Goal: Task Accomplishment & Management: Complete application form

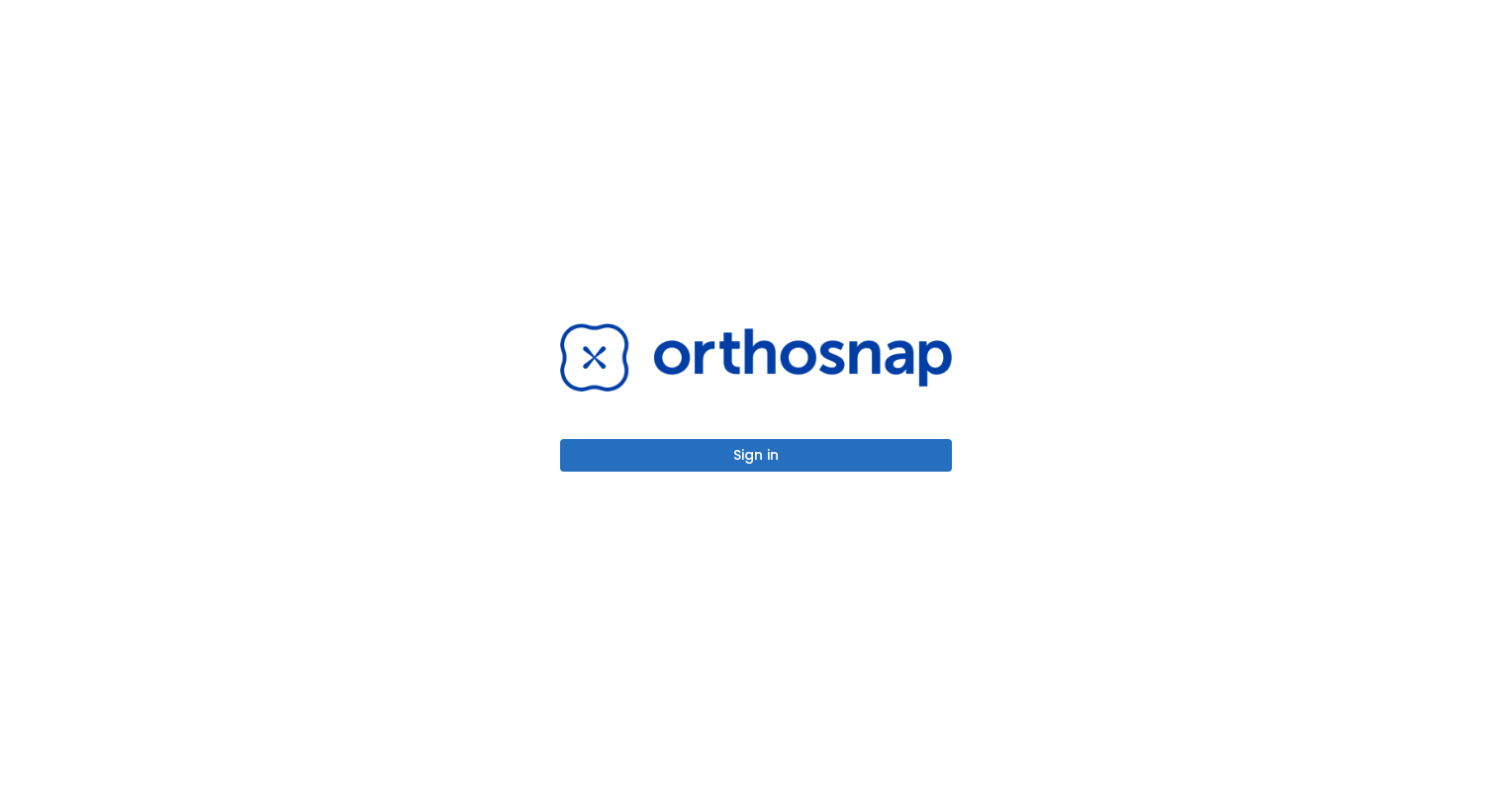
click at [739, 447] on button "Sign in" at bounding box center [756, 455] width 392 height 33
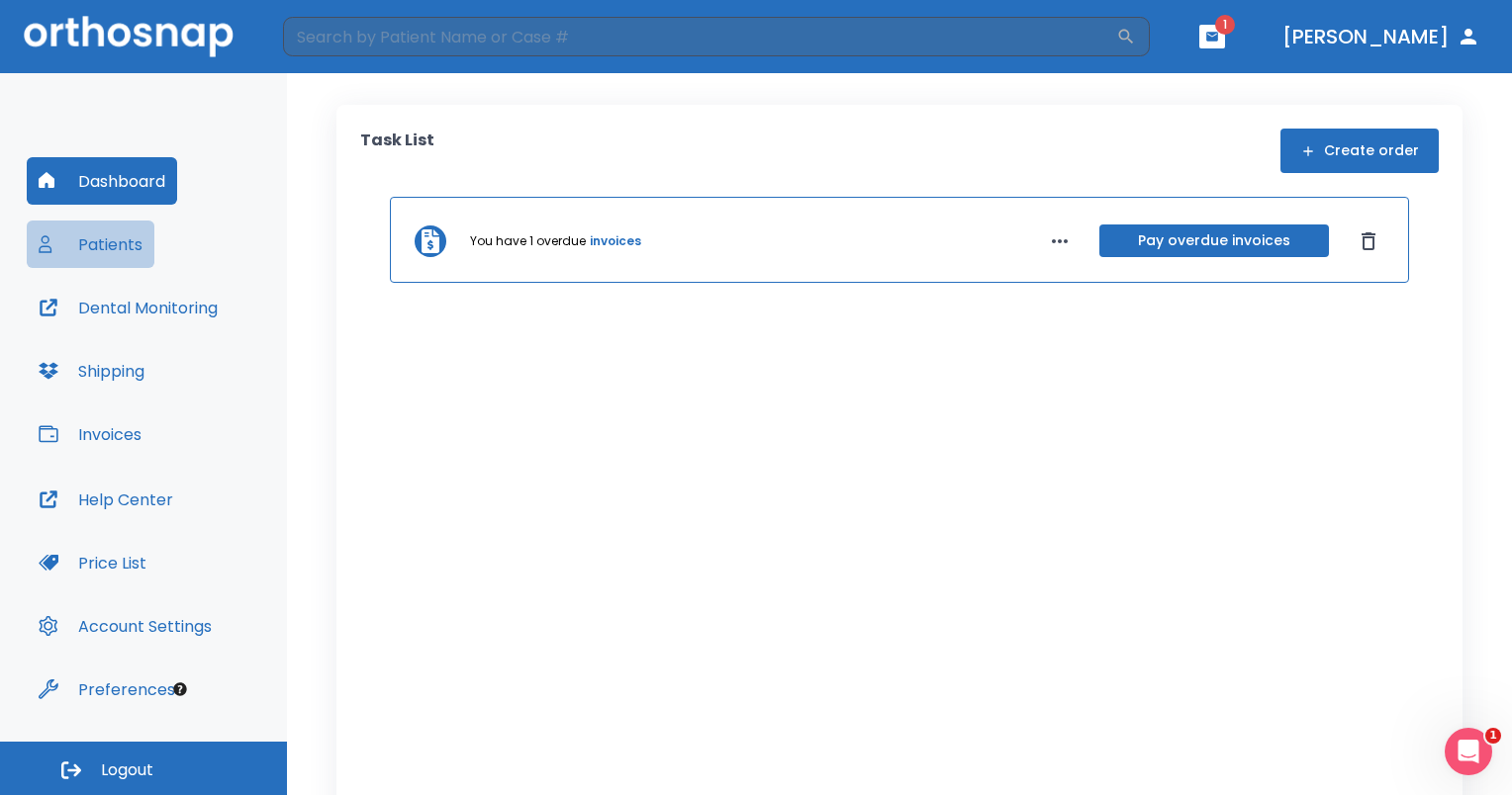
click at [110, 258] on button "Patients" at bounding box center [90, 244] width 128 height 48
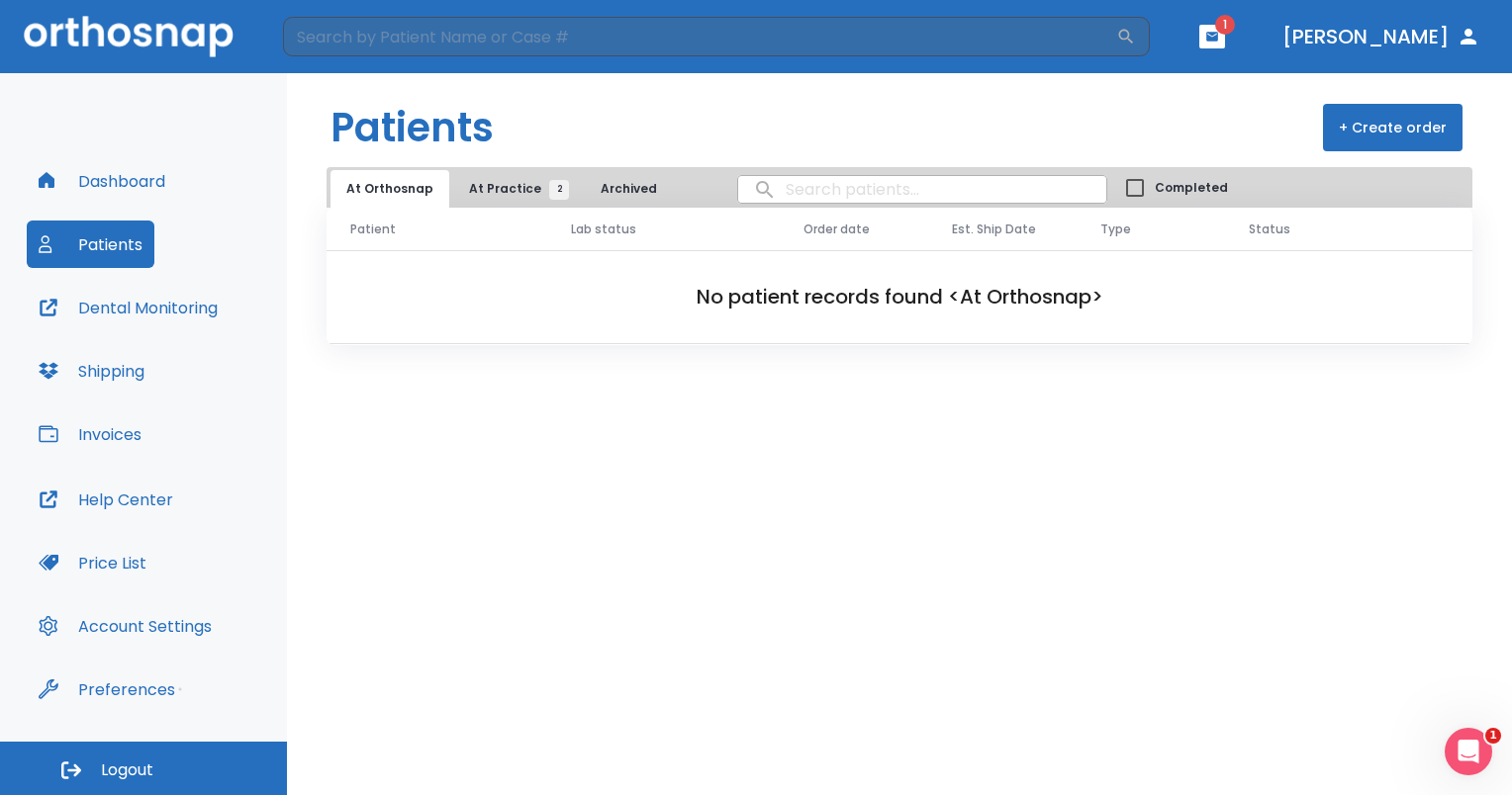
click at [474, 186] on span "At Practice 2" at bounding box center [514, 189] width 90 height 18
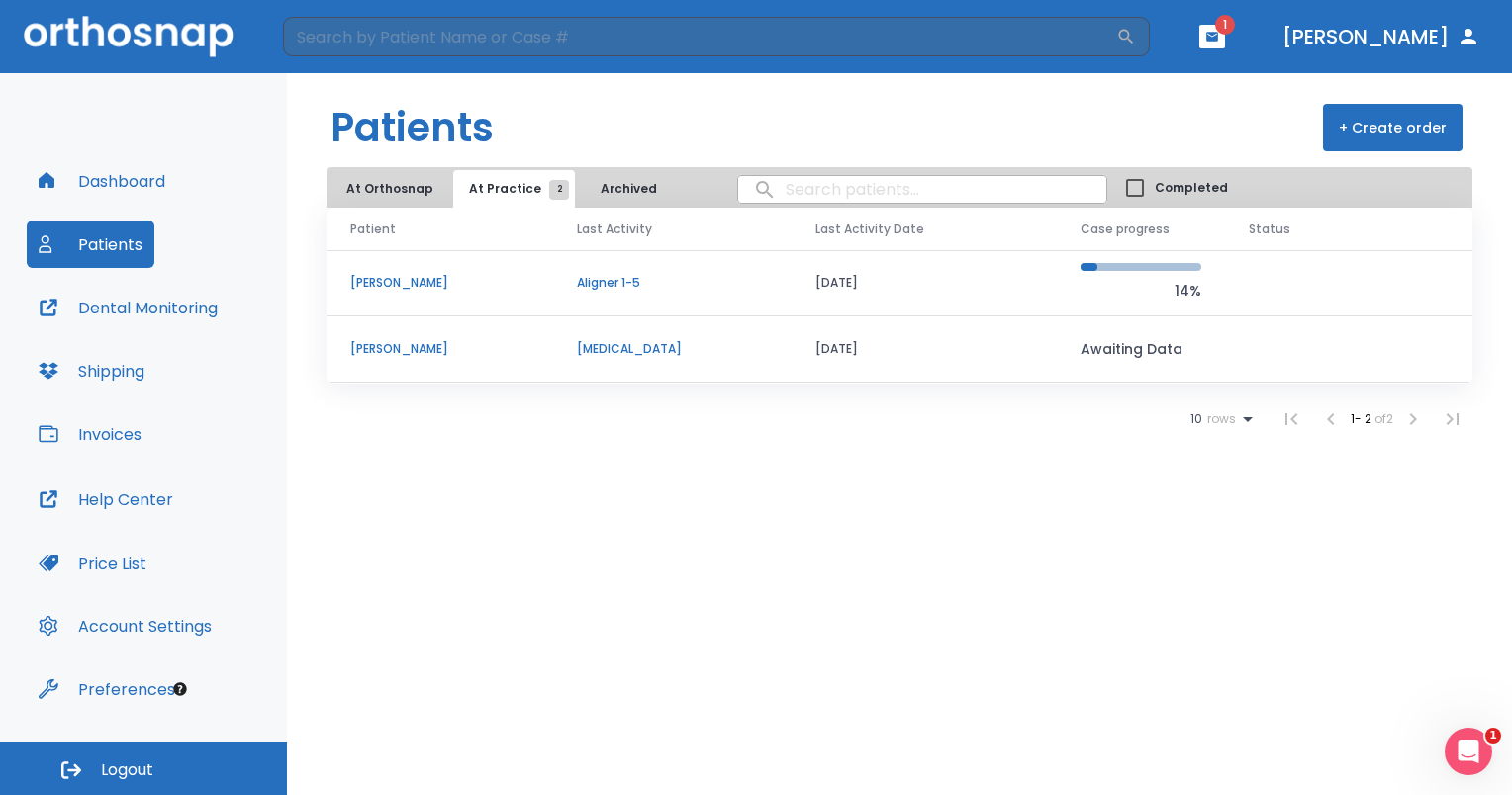
click at [1356, 126] on button "+ Create order" at bounding box center [1392, 128] width 140 height 48
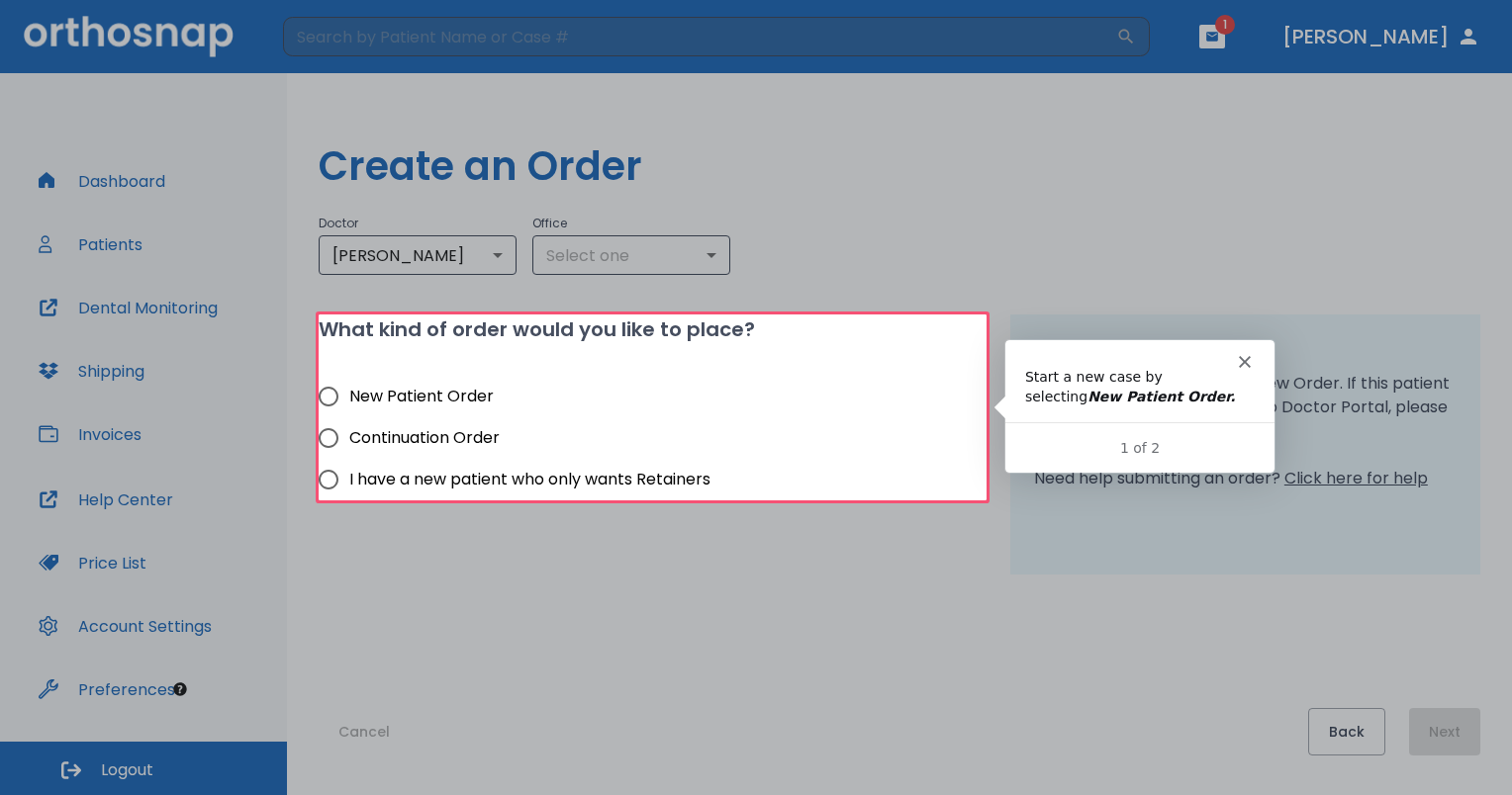
click at [423, 392] on span "New Patient Order" at bounding box center [421, 397] width 145 height 24
click at [349, 392] on input "New Patient Order" at bounding box center [328, 397] width 42 height 42
radio input "true"
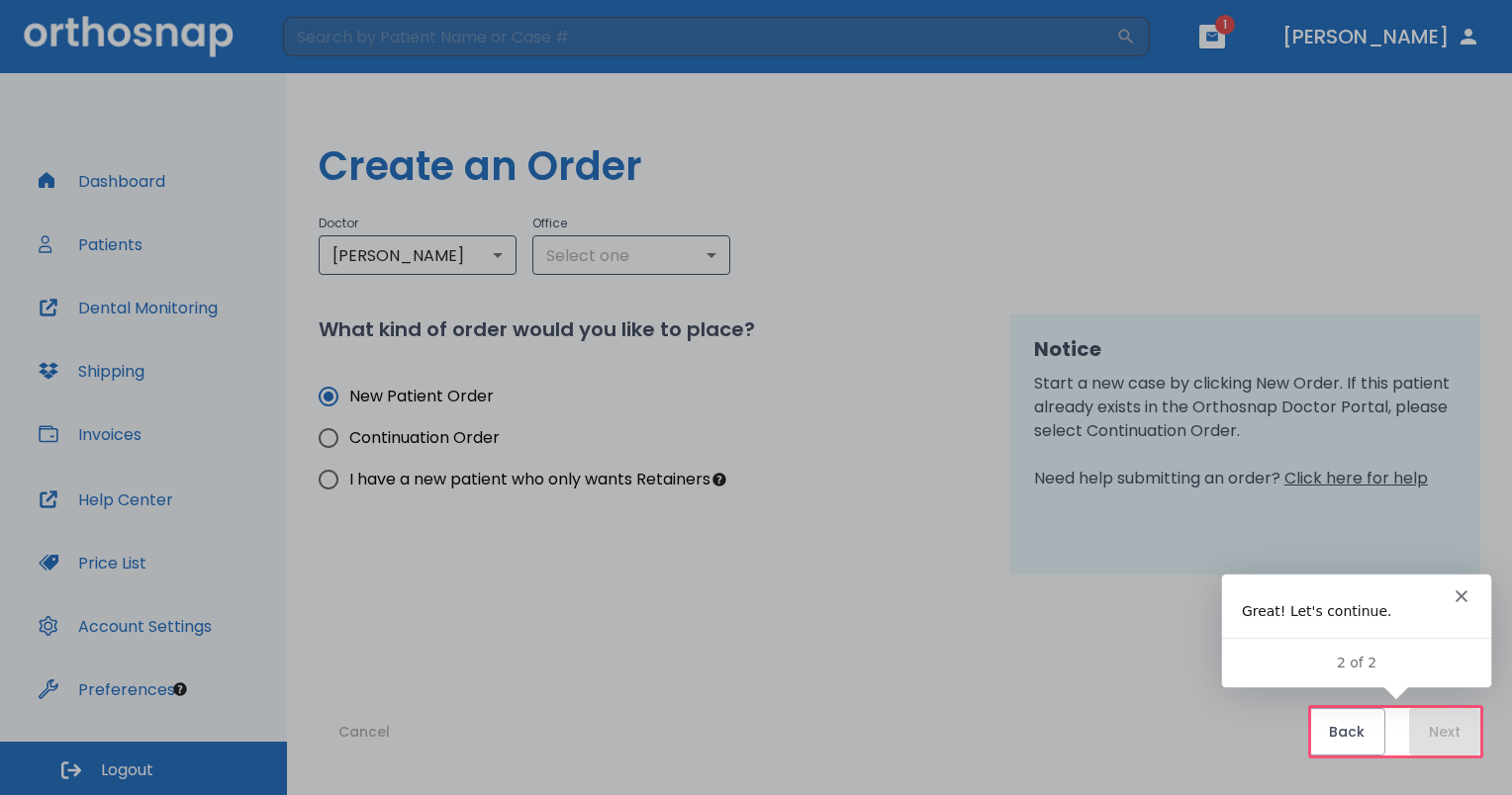
click at [620, 246] on div at bounding box center [756, 354] width 1512 height 708
click at [599, 257] on div at bounding box center [756, 354] width 1512 height 708
click at [1460, 724] on div "Back Next" at bounding box center [1394, 732] width 173 height 48
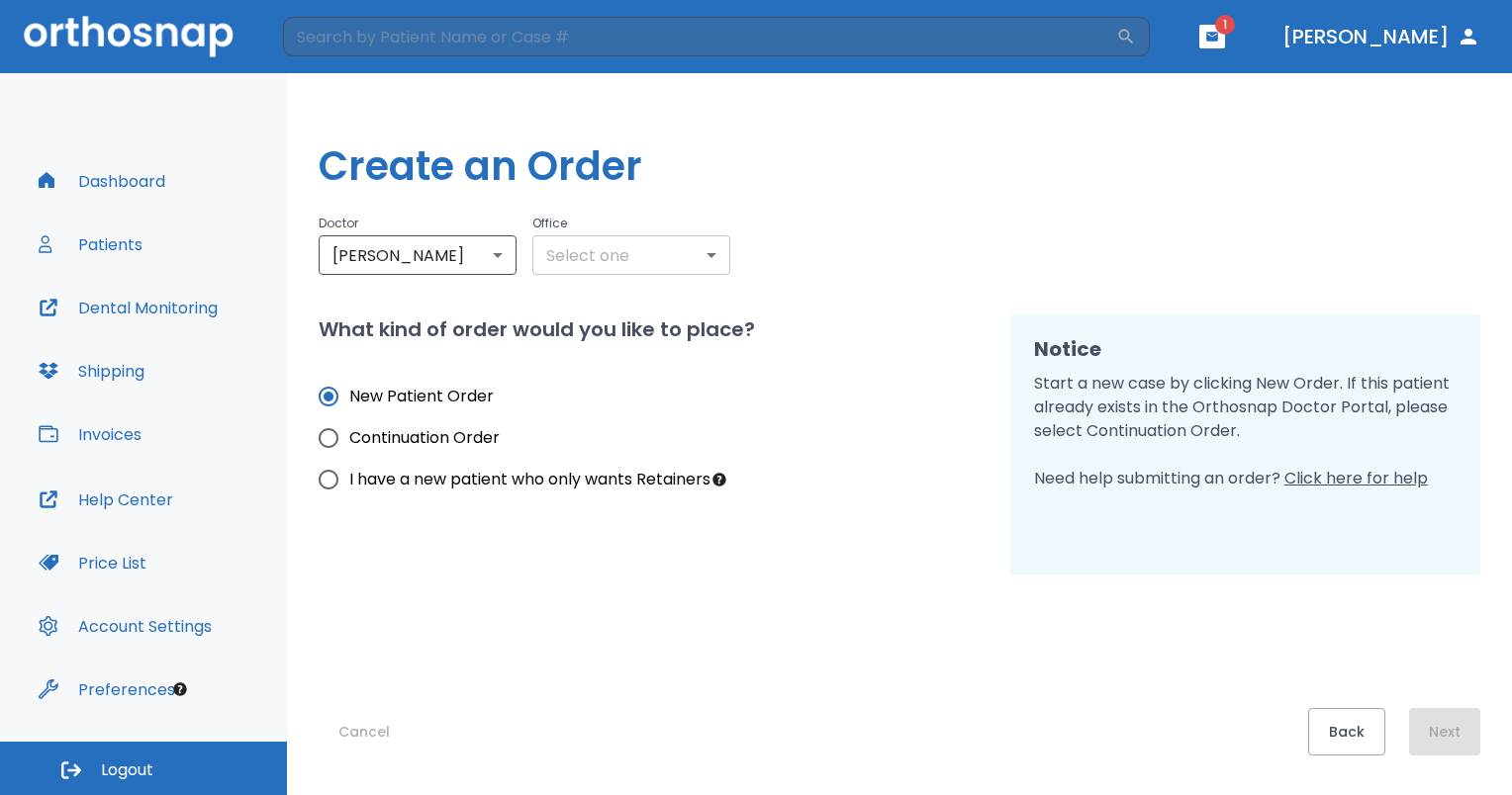
click at [681, 245] on body "​ 1 [PERSON_NAME] Dashboard Patients Dental Monitoring Shipping Invoices Help C…" at bounding box center [756, 398] width 1512 height 795
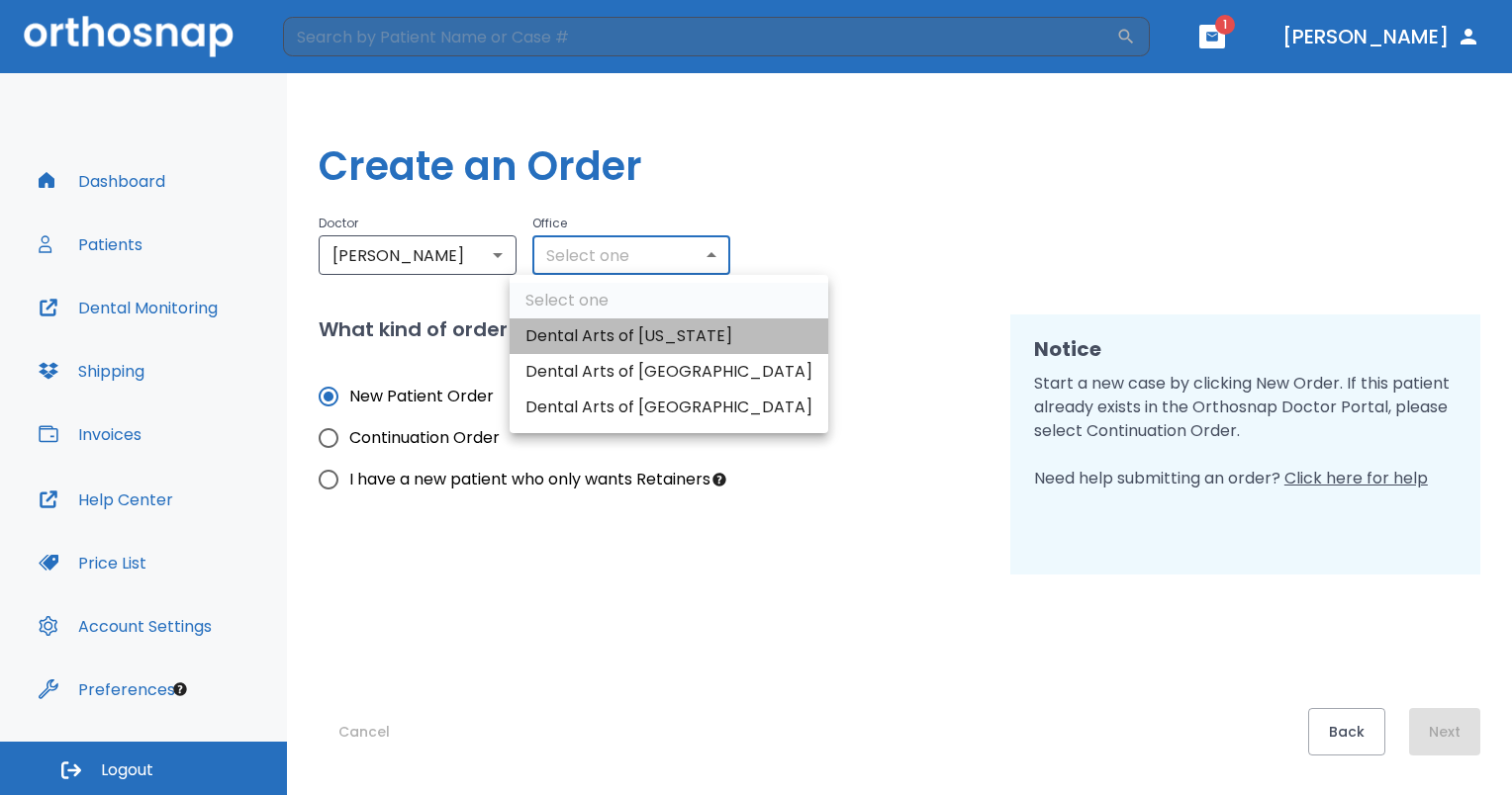
click at [692, 352] on li "Dental Arts of [US_STATE]" at bounding box center [668, 336] width 318 height 36
type input "3188"
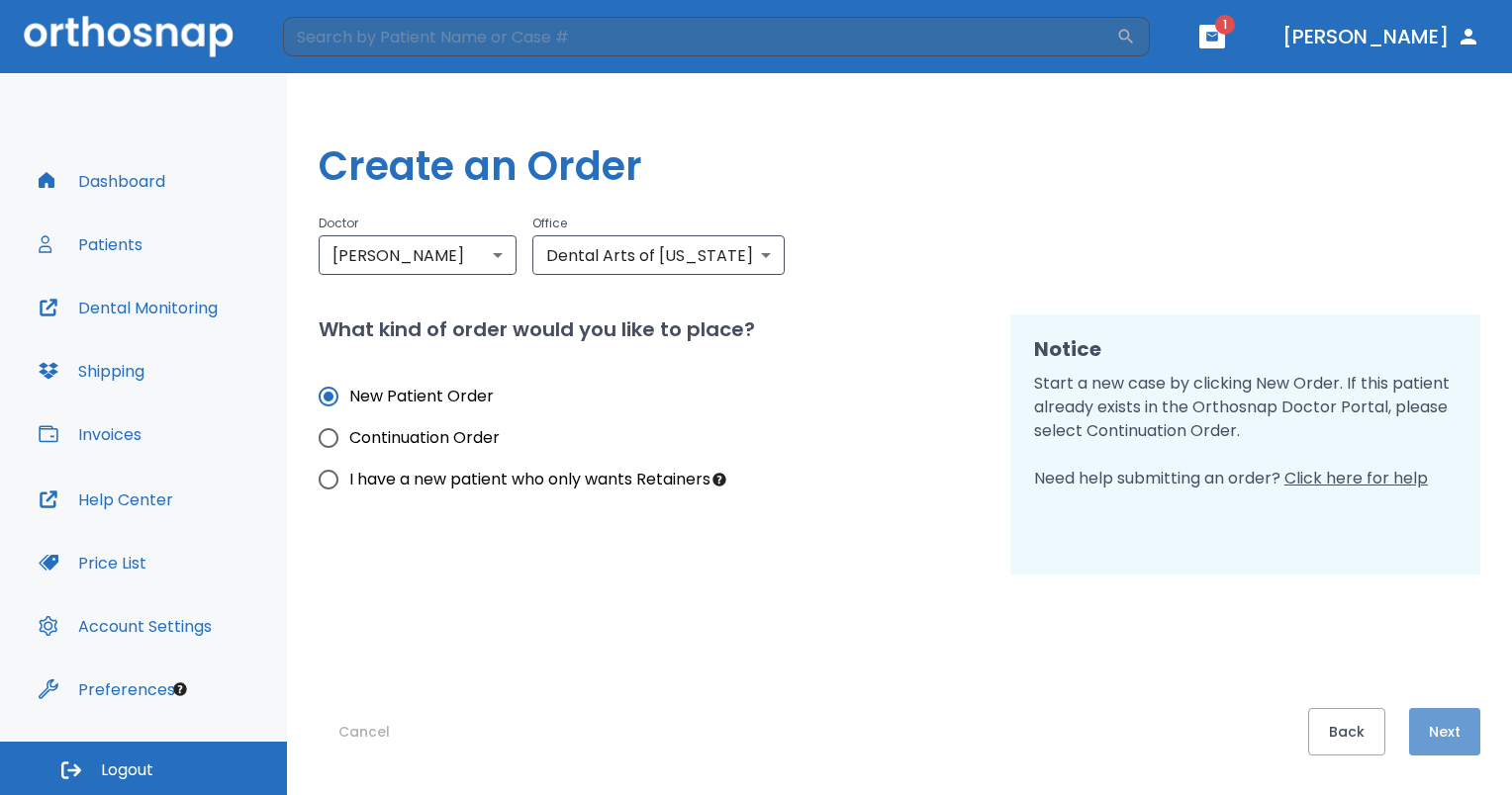
click at [1454, 724] on button "Next" at bounding box center [1445, 732] width 71 height 48
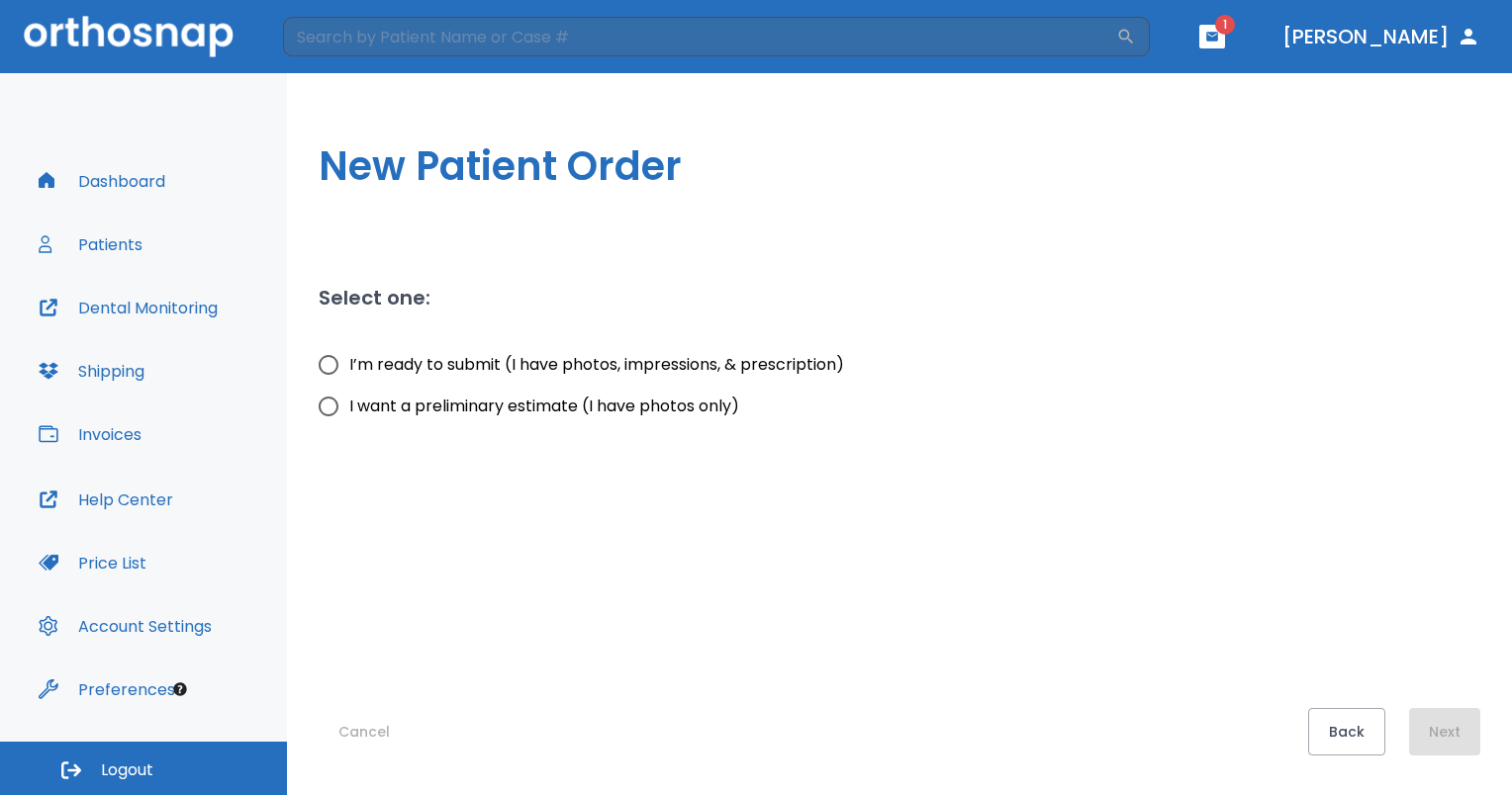
click at [692, 355] on span "I’m ready to submit (I have photos, impressions, & prescription)" at bounding box center [596, 365] width 495 height 24
click at [349, 355] on input "I’m ready to submit (I have photos, impressions, & prescription)" at bounding box center [328, 365] width 42 height 42
radio input "true"
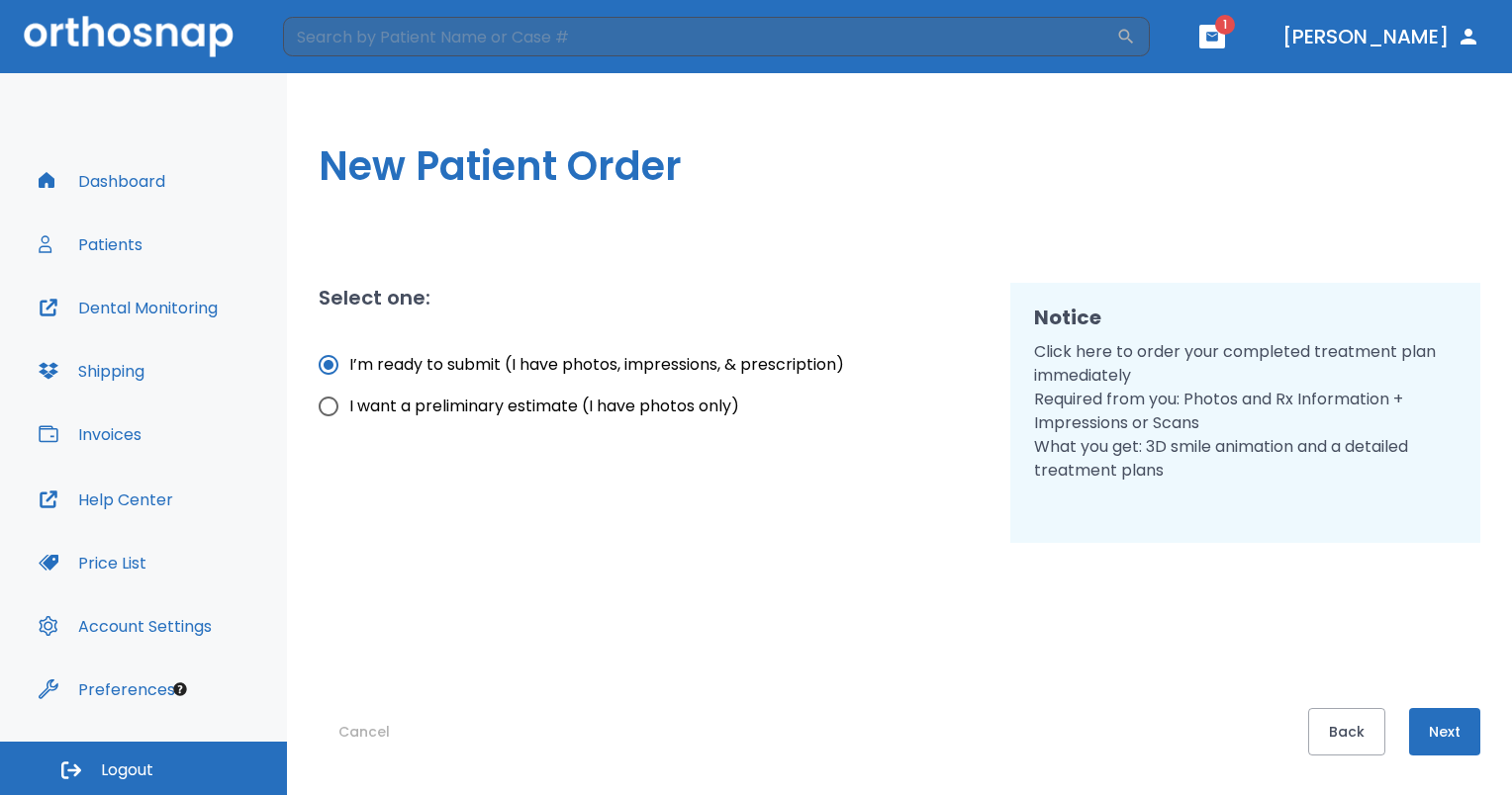
click at [1445, 729] on button "Next" at bounding box center [1445, 732] width 71 height 48
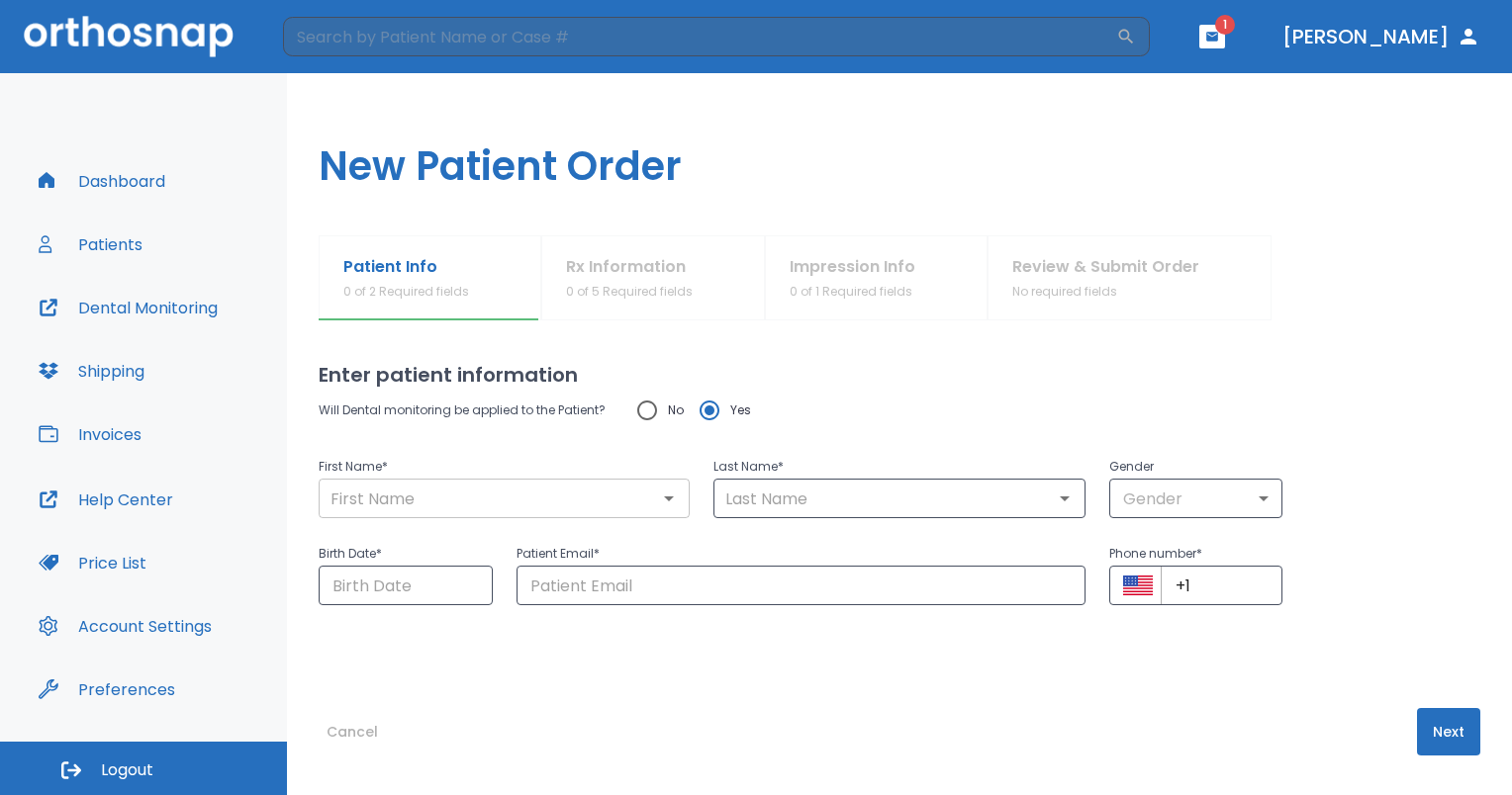
click at [584, 489] on input "text" at bounding box center [504, 499] width 359 height 28
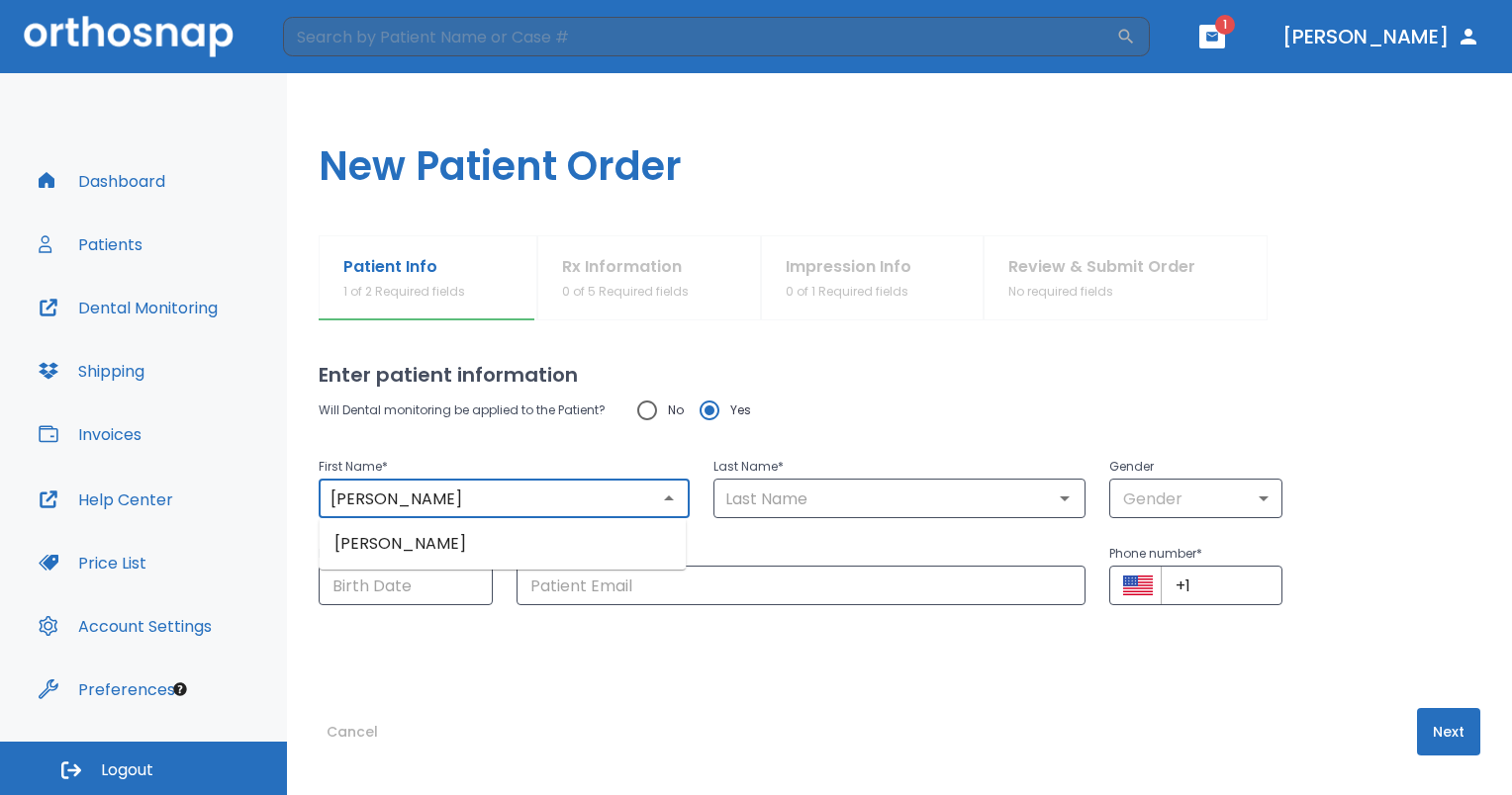
type input "[PERSON_NAME]"
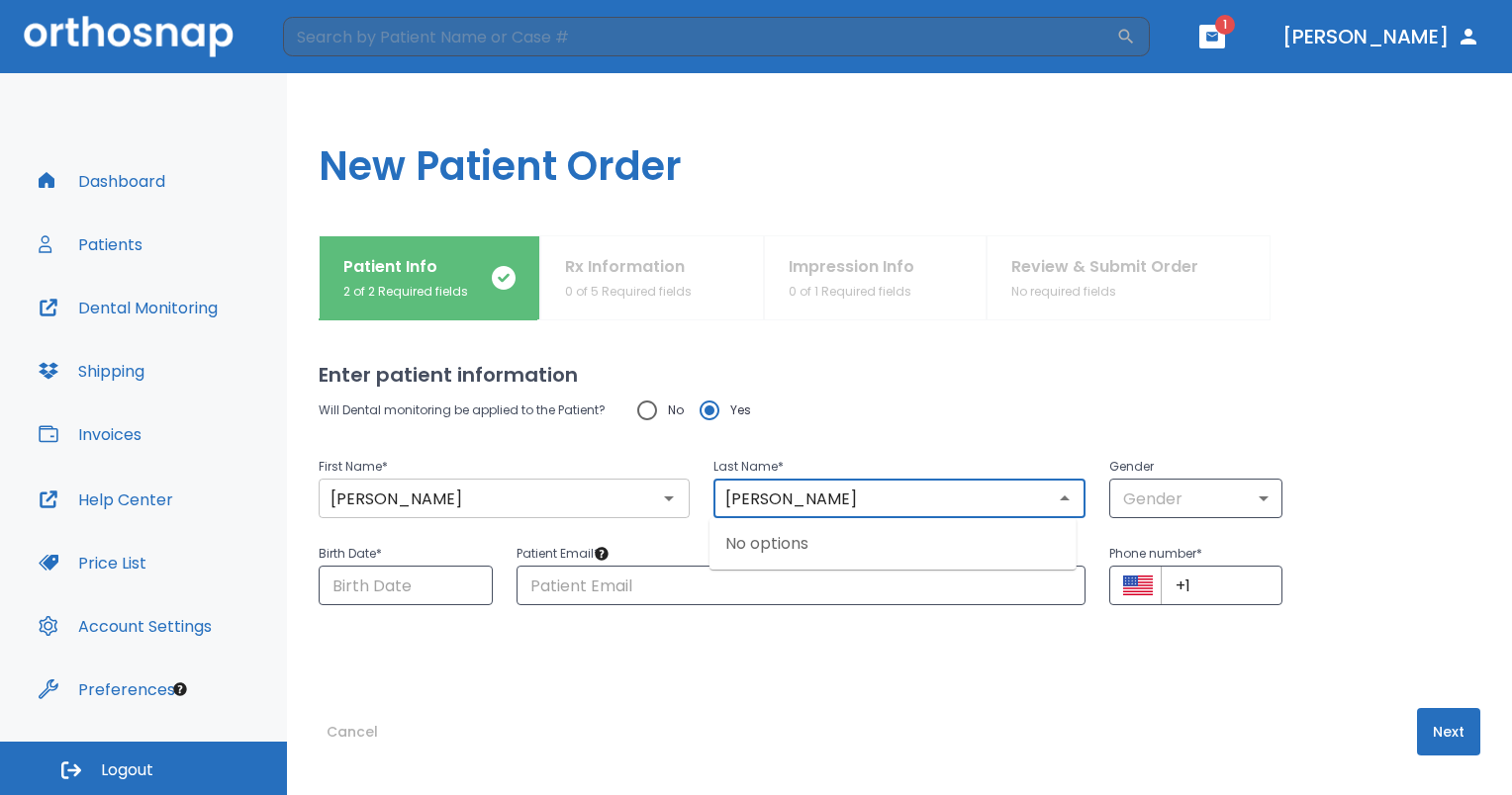
type input "[PERSON_NAME]"
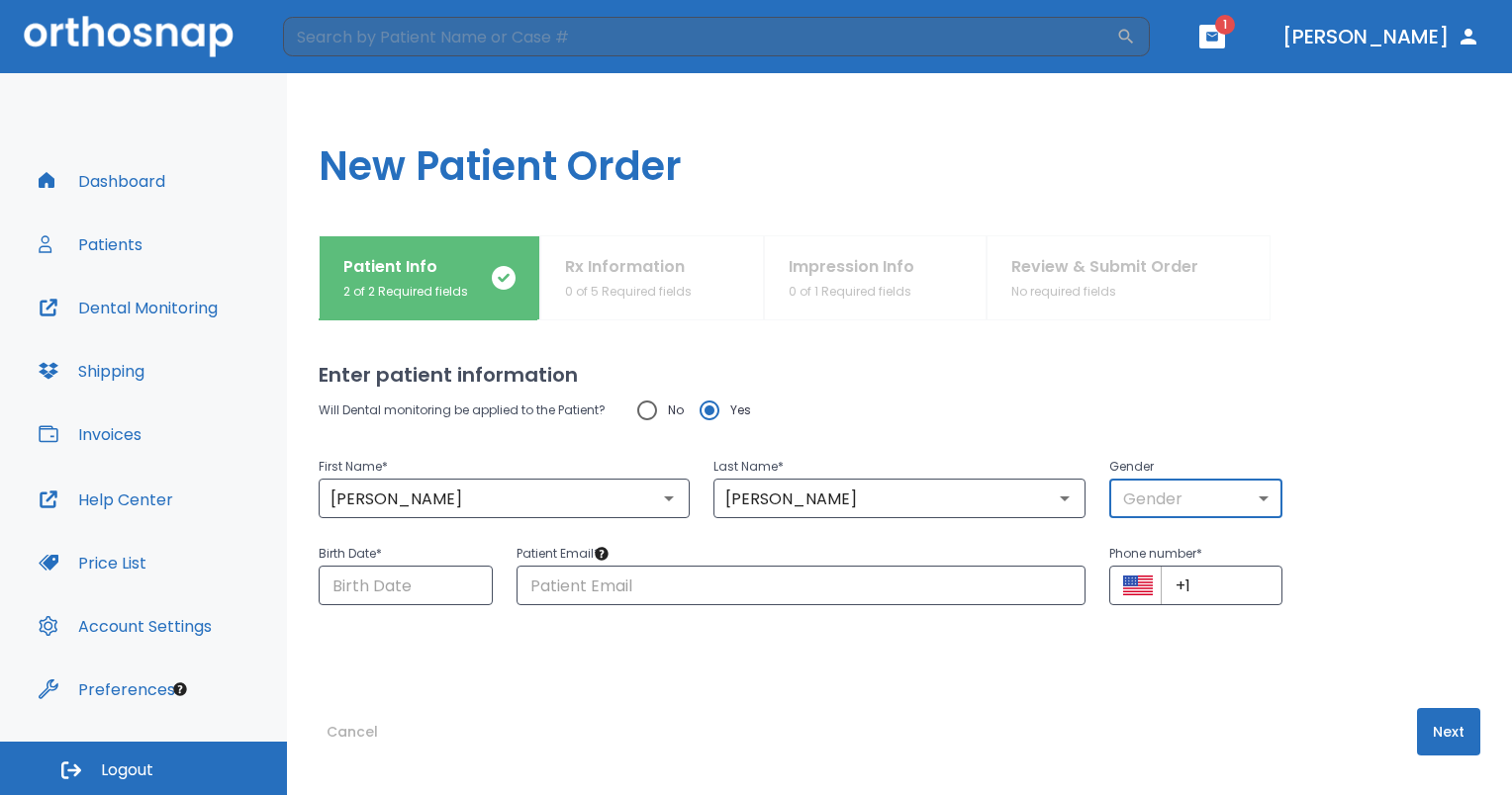
click at [1219, 499] on body "​ 1 [PERSON_NAME] Dashboard Patients Dental Monitoring Shipping Invoices Help C…" at bounding box center [756, 398] width 1512 height 795
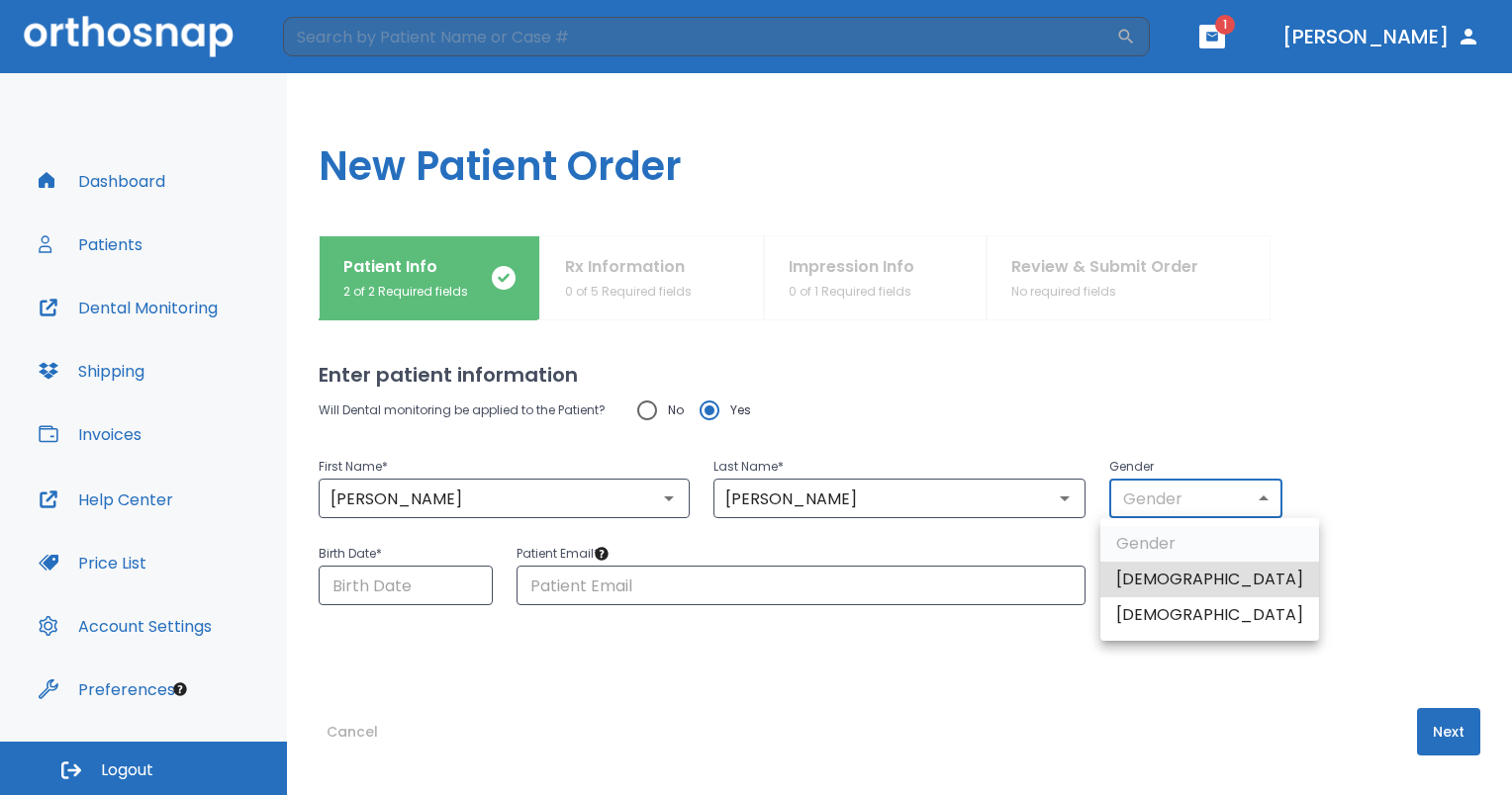
click at [1160, 625] on li "[DEMOGRAPHIC_DATA]" at bounding box center [1209, 616] width 218 height 36
type input "0"
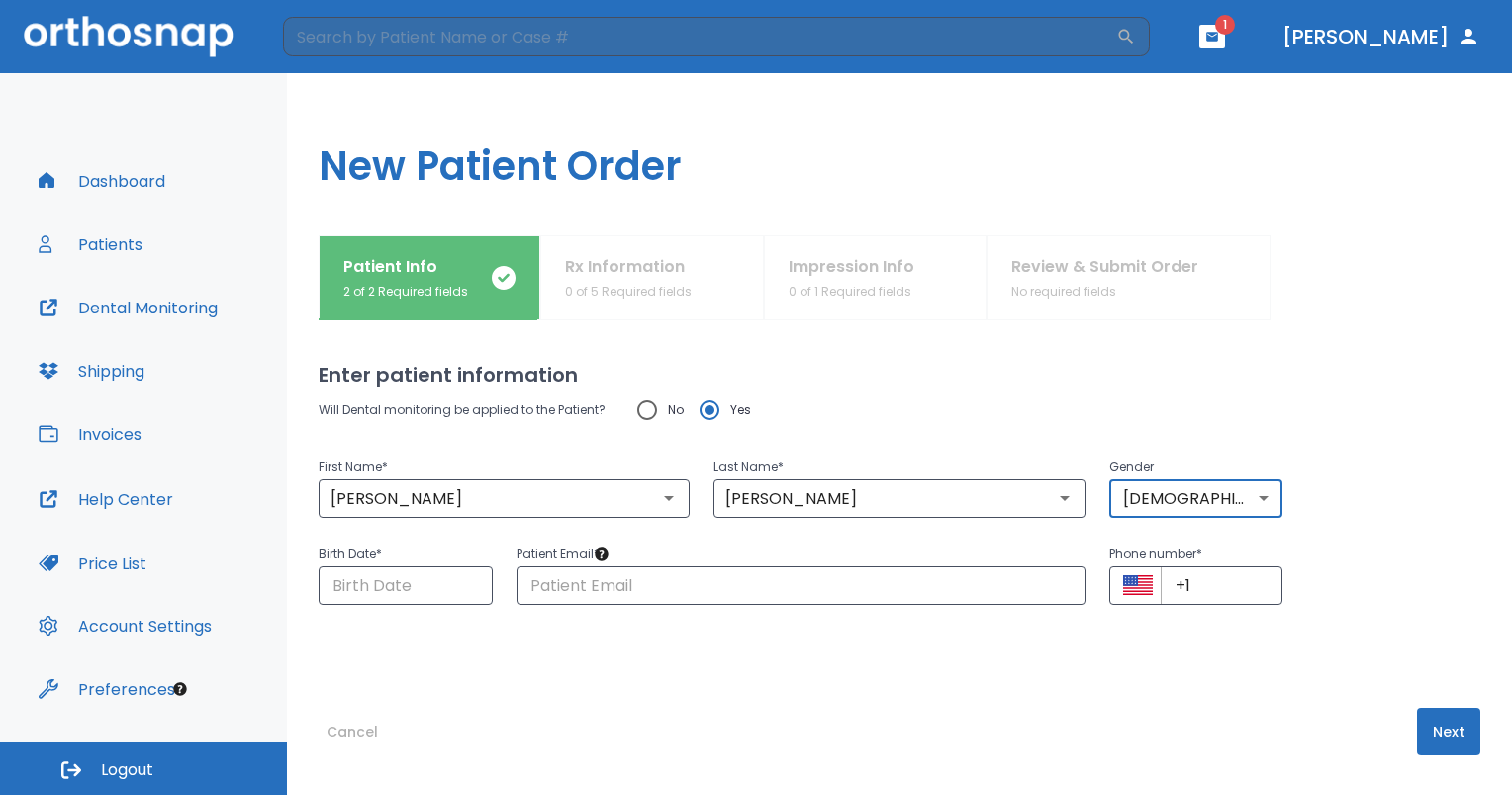
click at [370, 606] on div "Will Dental monitoring be applied to the Patient? No Yes First Name * [PERSON_N…" at bounding box center [898, 509] width 1161 height 239
click at [372, 602] on input "Choose date" at bounding box center [406, 586] width 174 height 40
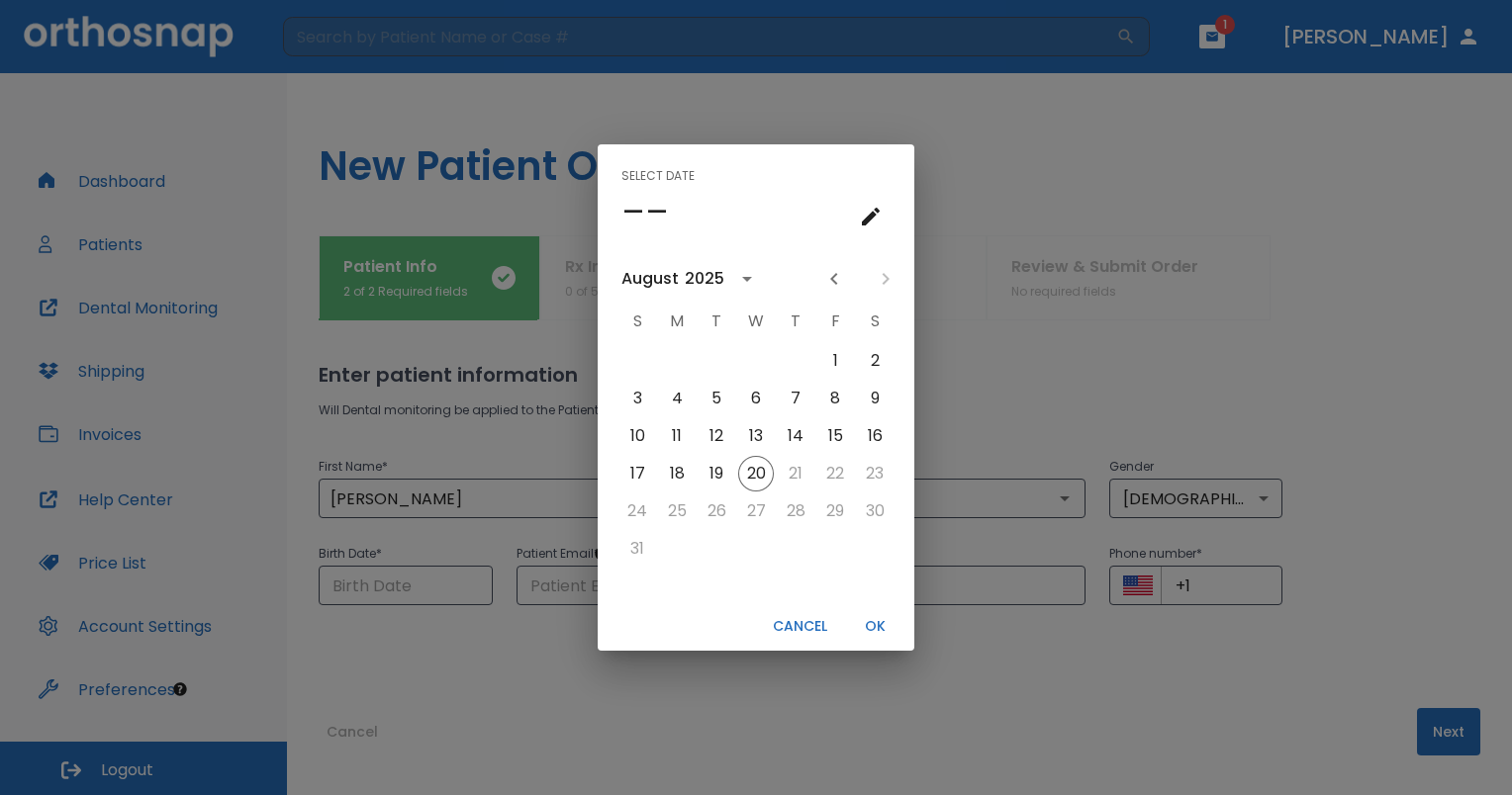
click at [736, 281] on icon "calendar view is open, switch to year view" at bounding box center [747, 279] width 24 height 24
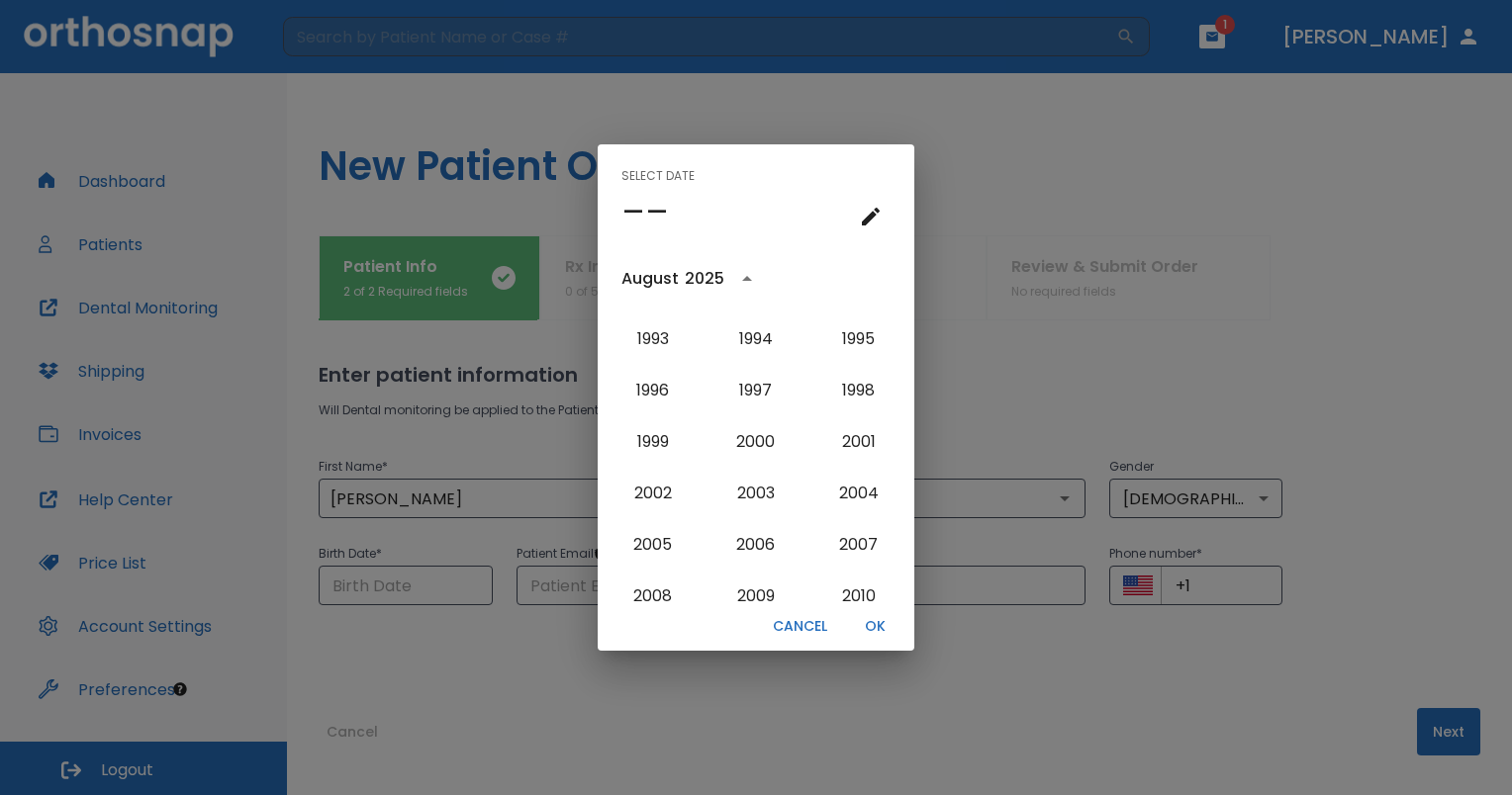
scroll to position [1534, 0]
click at [851, 441] on button "1998" at bounding box center [859, 438] width 71 height 36
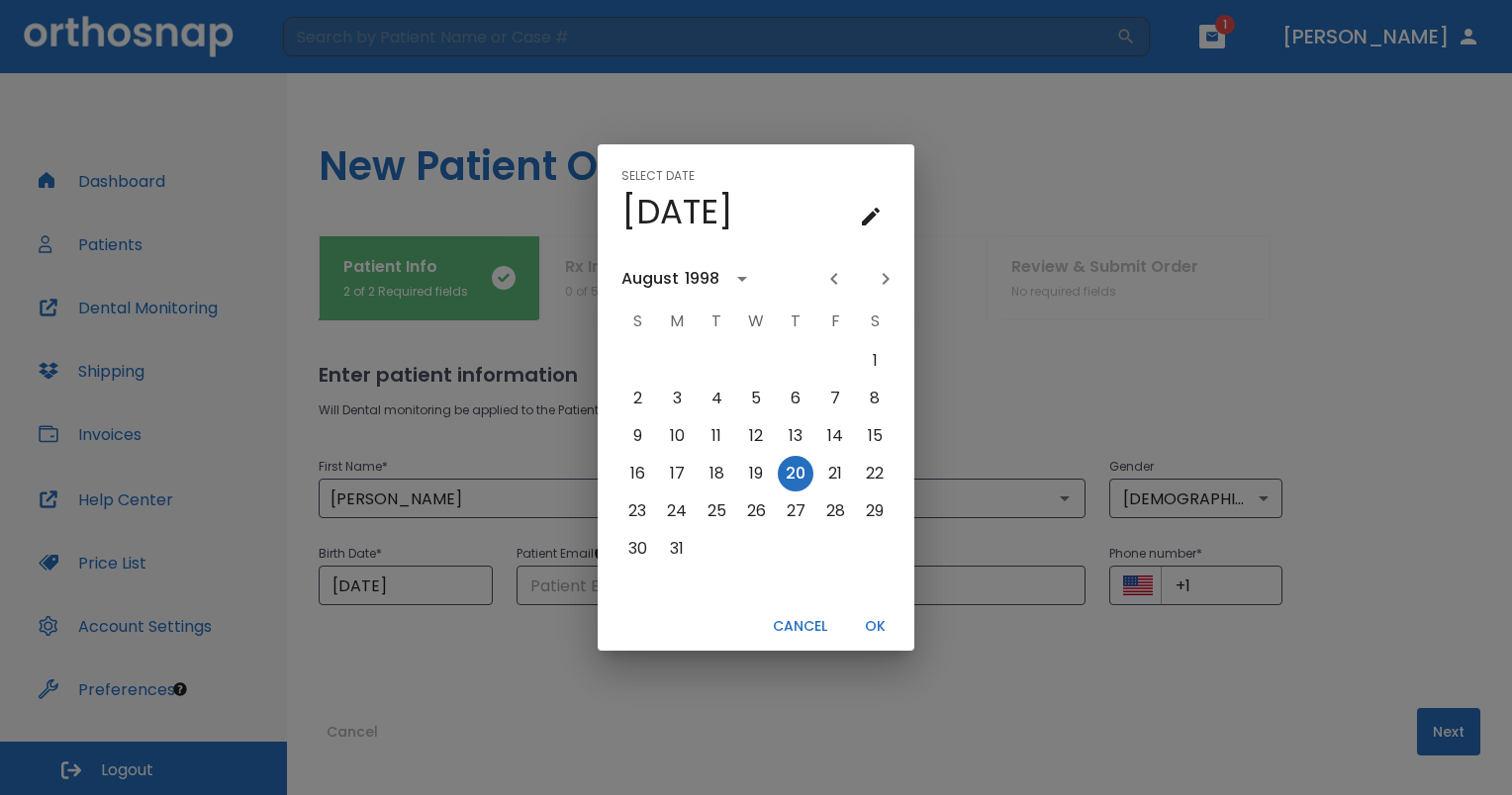
click at [743, 283] on icon "calendar view is open, switch to year view" at bounding box center [742, 279] width 24 height 24
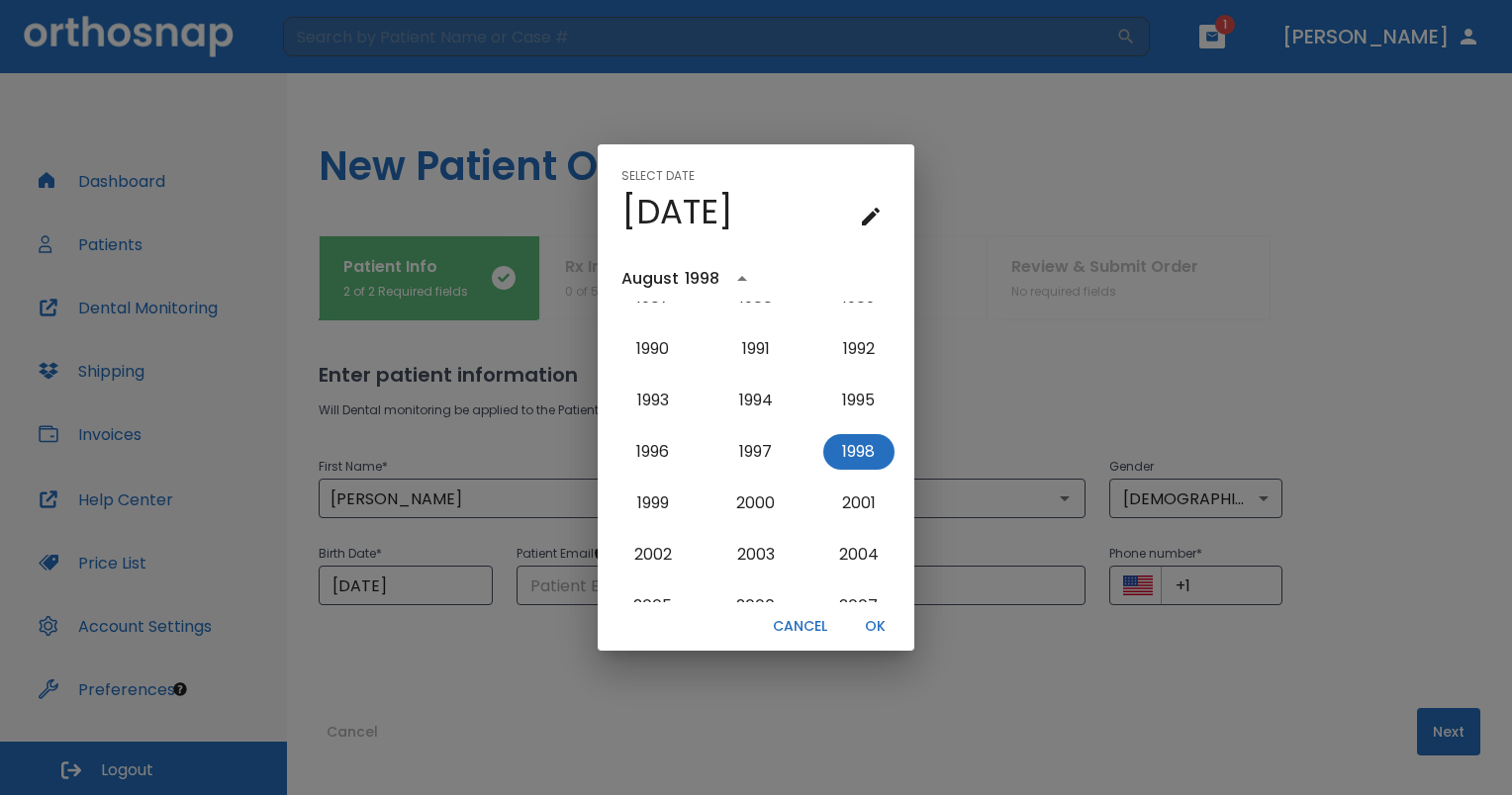
click at [639, 275] on div "August" at bounding box center [650, 279] width 58 height 24
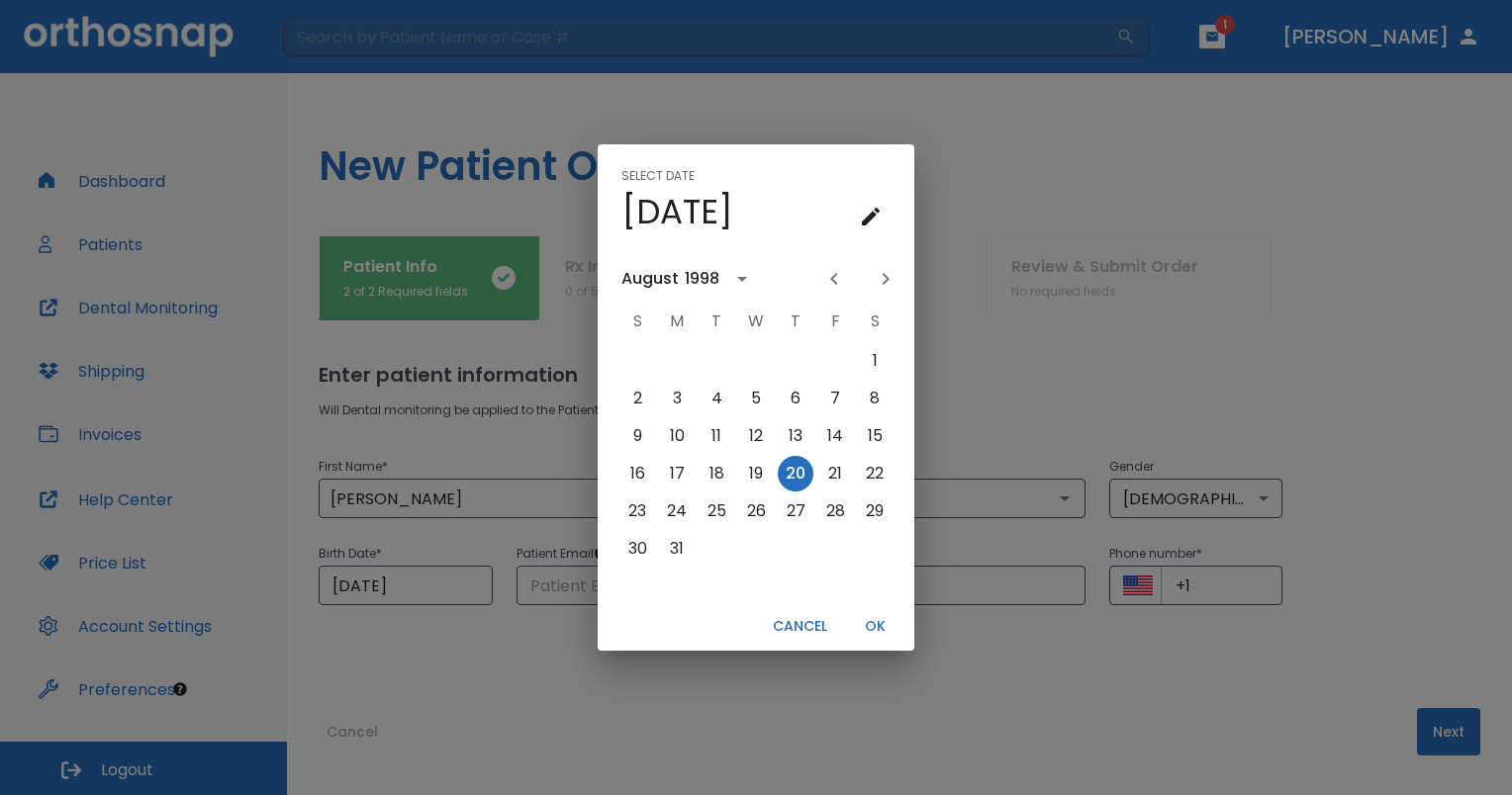
click at [889, 277] on icon "Next month" at bounding box center [885, 279] width 24 height 24
click at [791, 515] on button "31" at bounding box center [795, 511] width 36 height 36
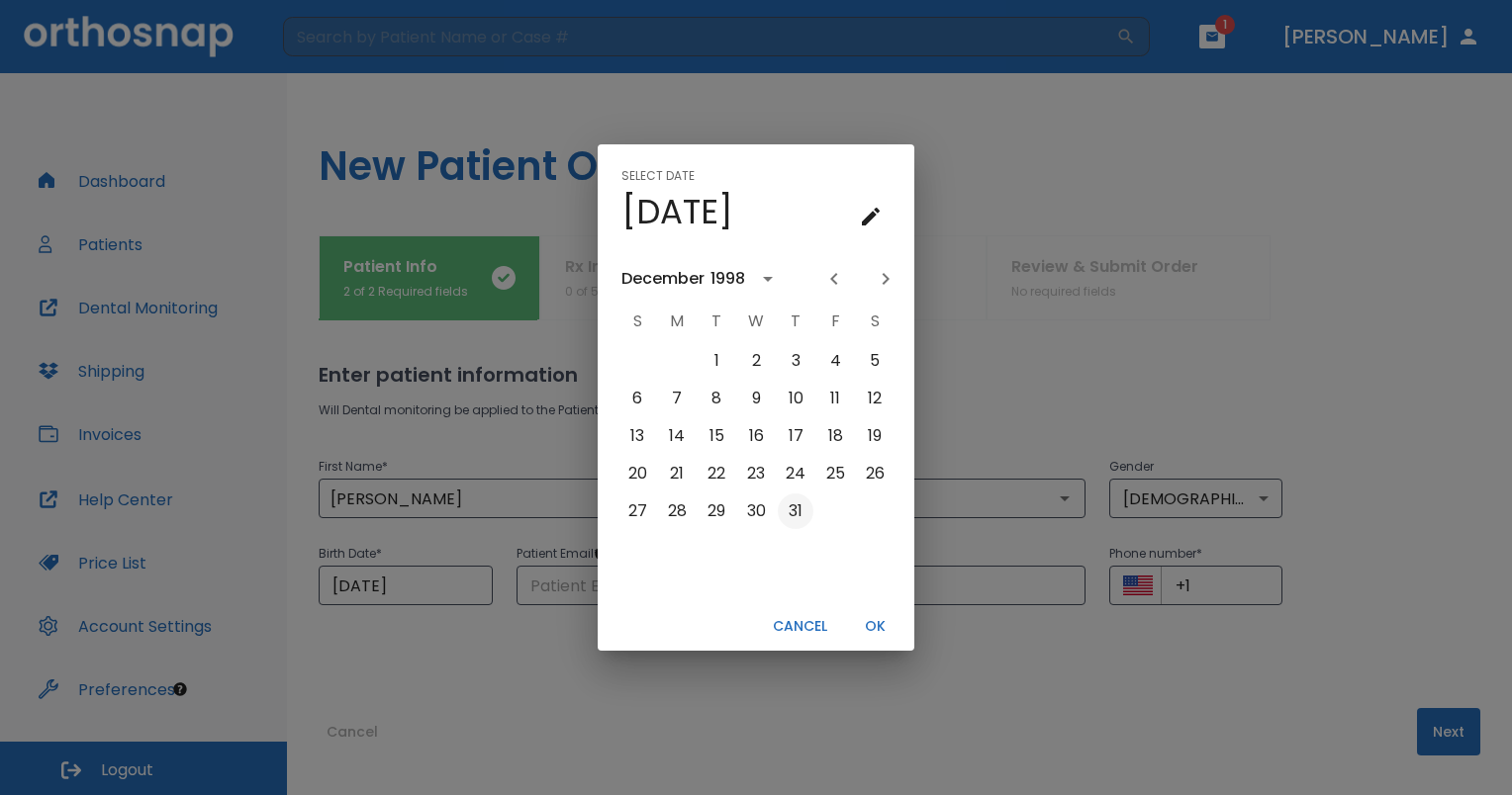
type input "[DATE]"
click at [873, 618] on button "OK" at bounding box center [874, 626] width 63 height 33
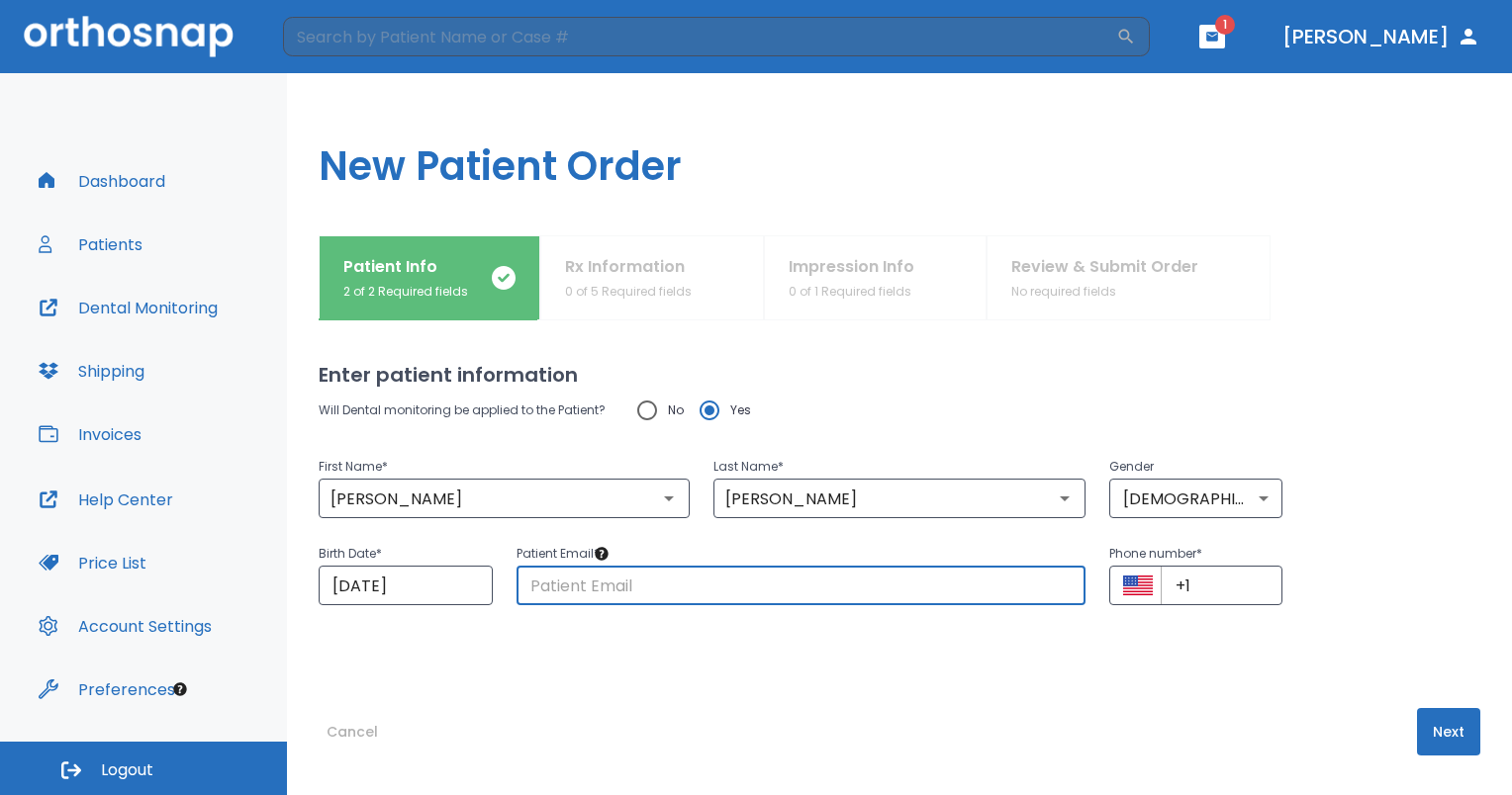
click at [672, 585] on input "text" at bounding box center [801, 586] width 569 height 40
type input "[EMAIL_ADDRESS][DOMAIN_NAME]"
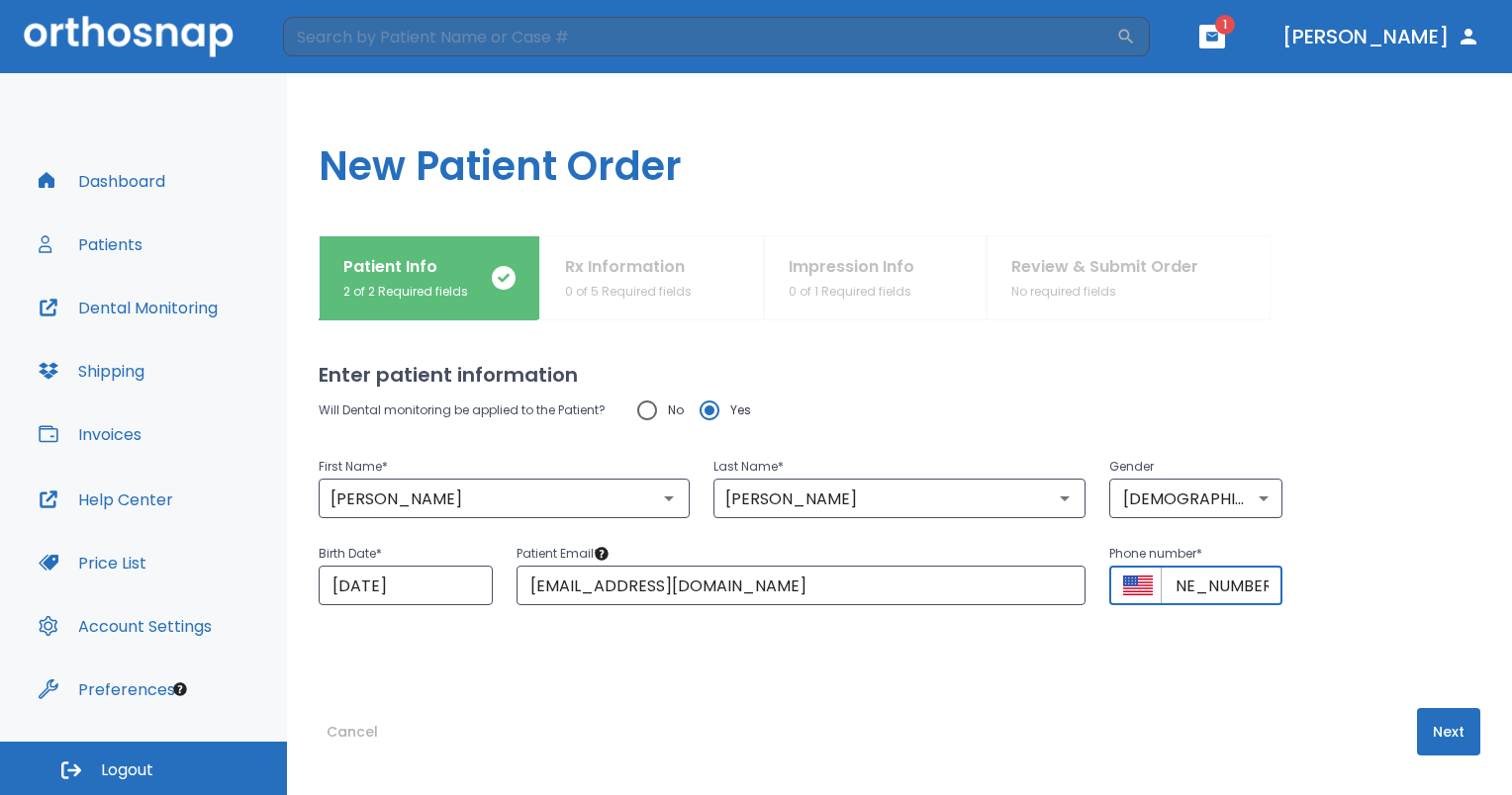
scroll to position [0, 49]
type input "[PHONE_NUMBER]"
click at [1443, 732] on button "Next" at bounding box center [1449, 732] width 63 height 48
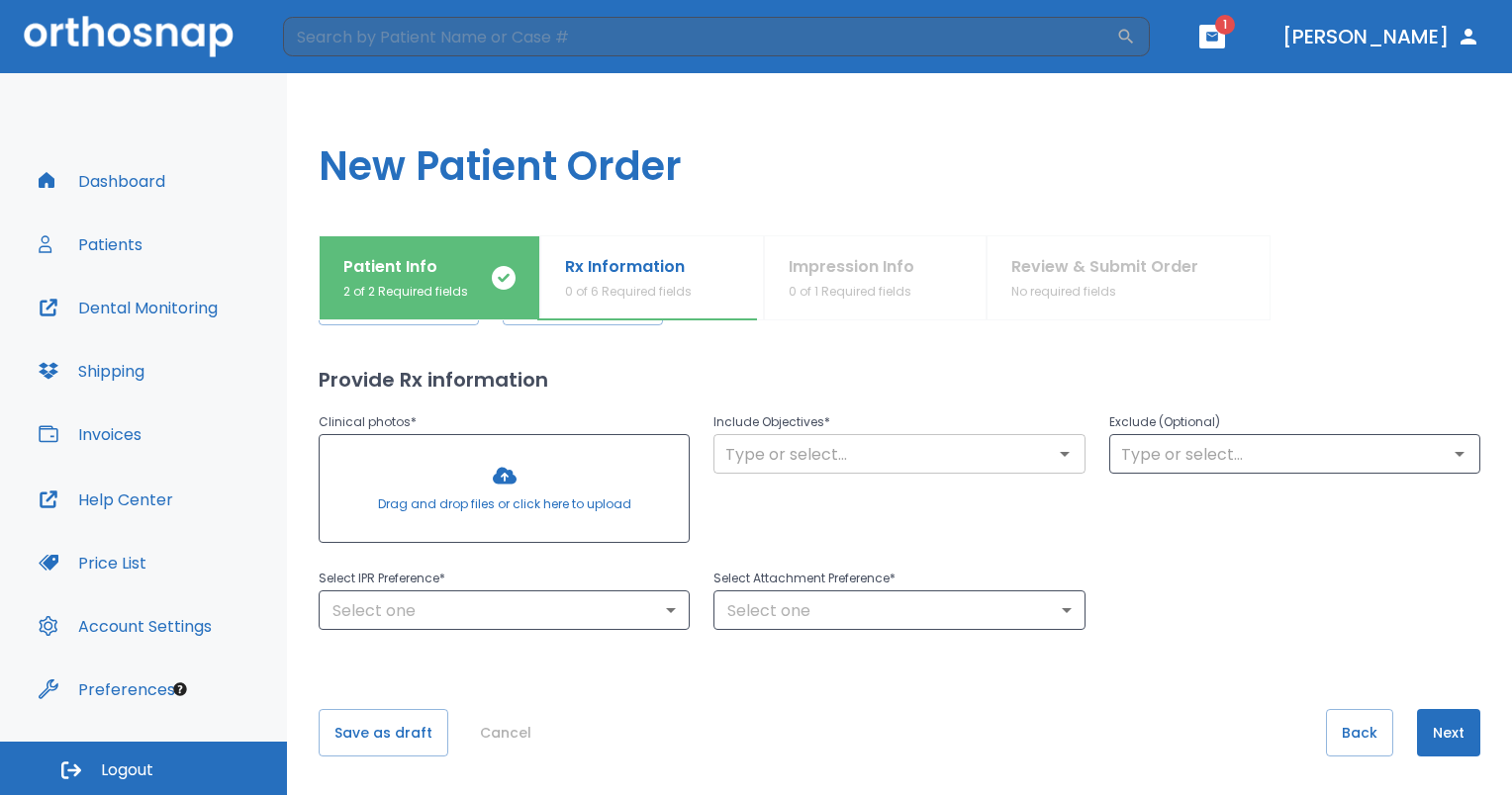
scroll to position [0, 0]
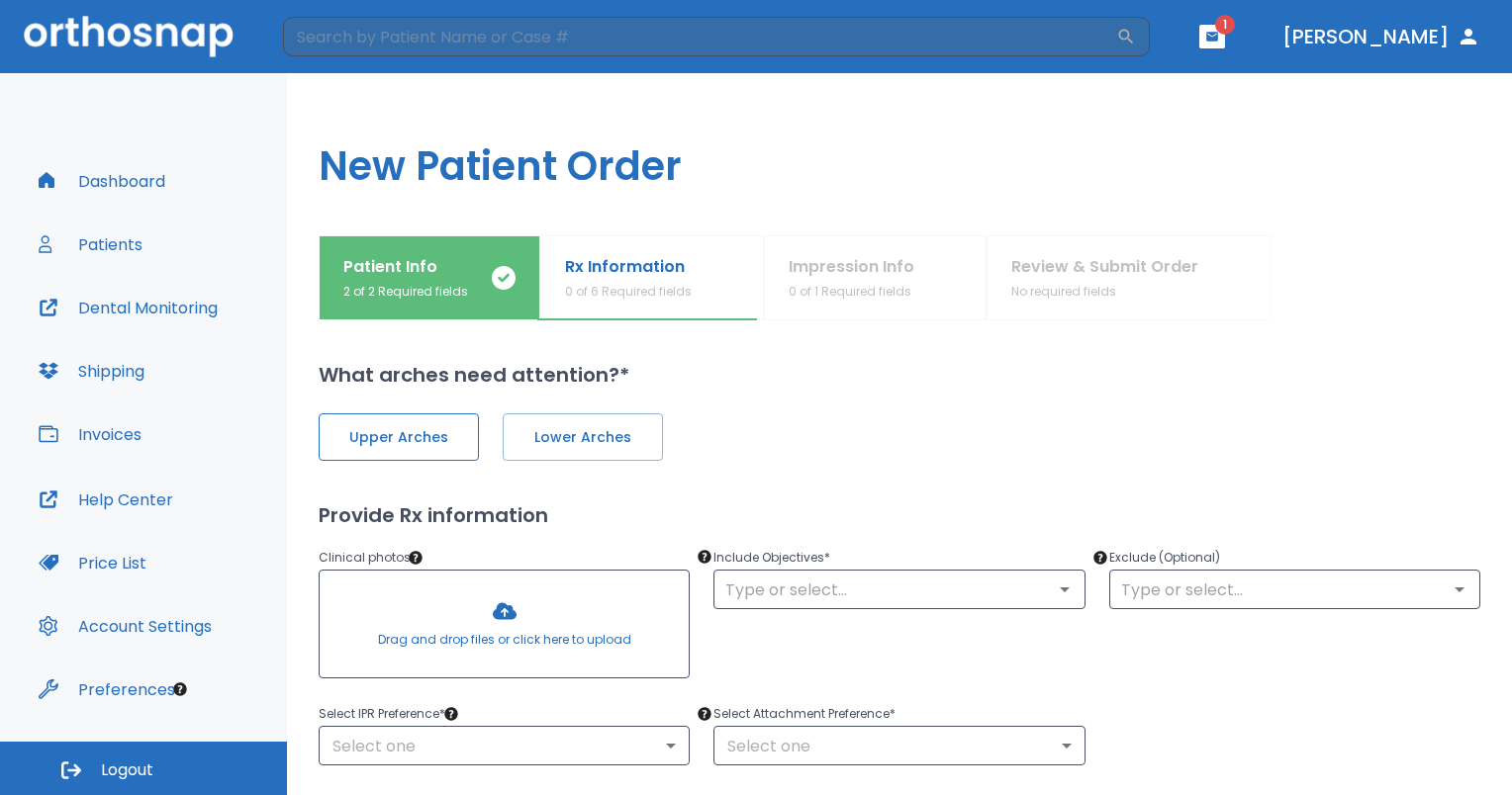
click at [339, 432] on span "Upper Arches" at bounding box center [399, 437] width 119 height 21
click at [602, 442] on span "Lower Arches" at bounding box center [581, 437] width 119 height 21
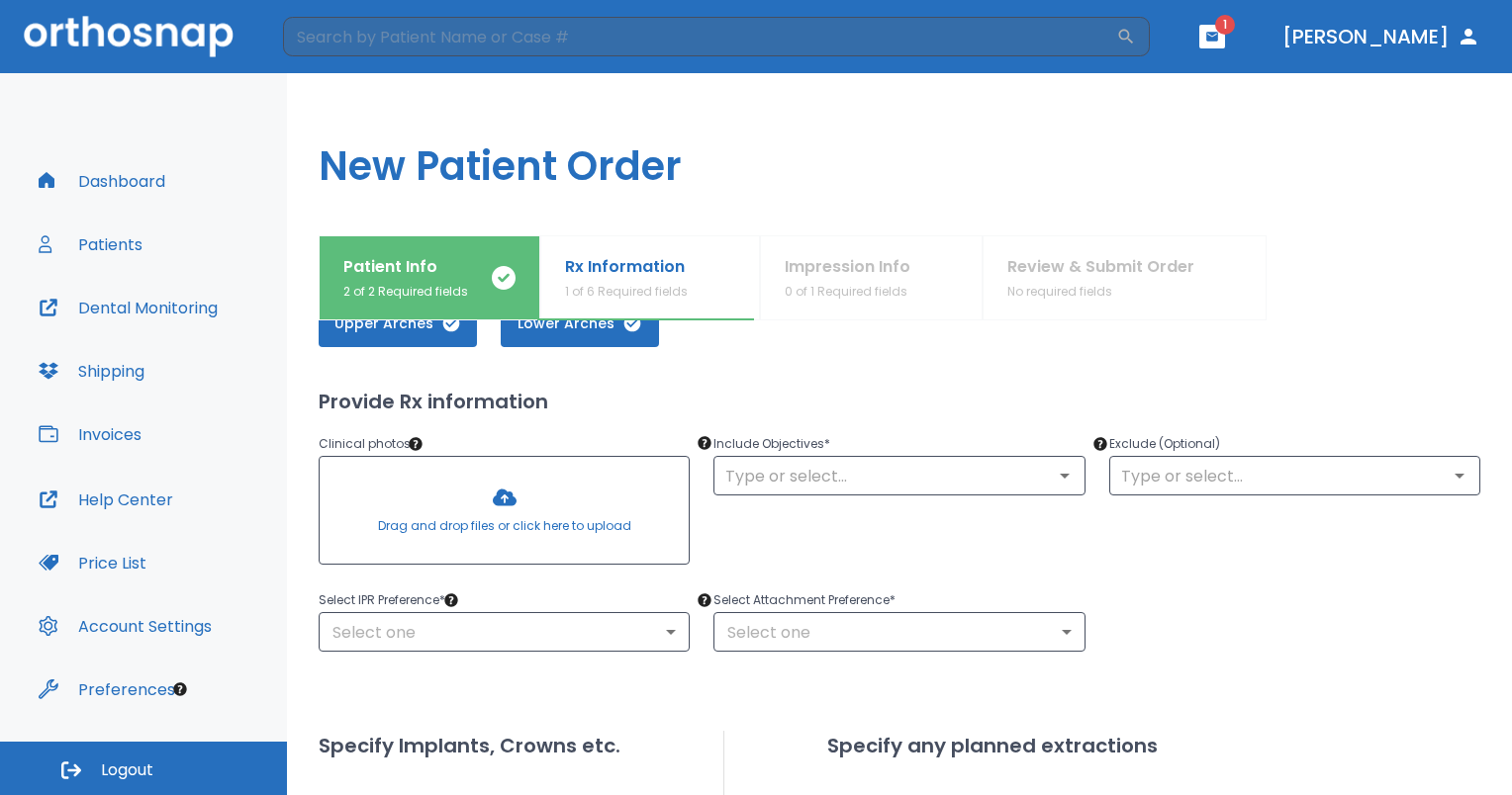
scroll to position [115, 0]
click at [479, 503] on div at bounding box center [504, 510] width 369 height 107
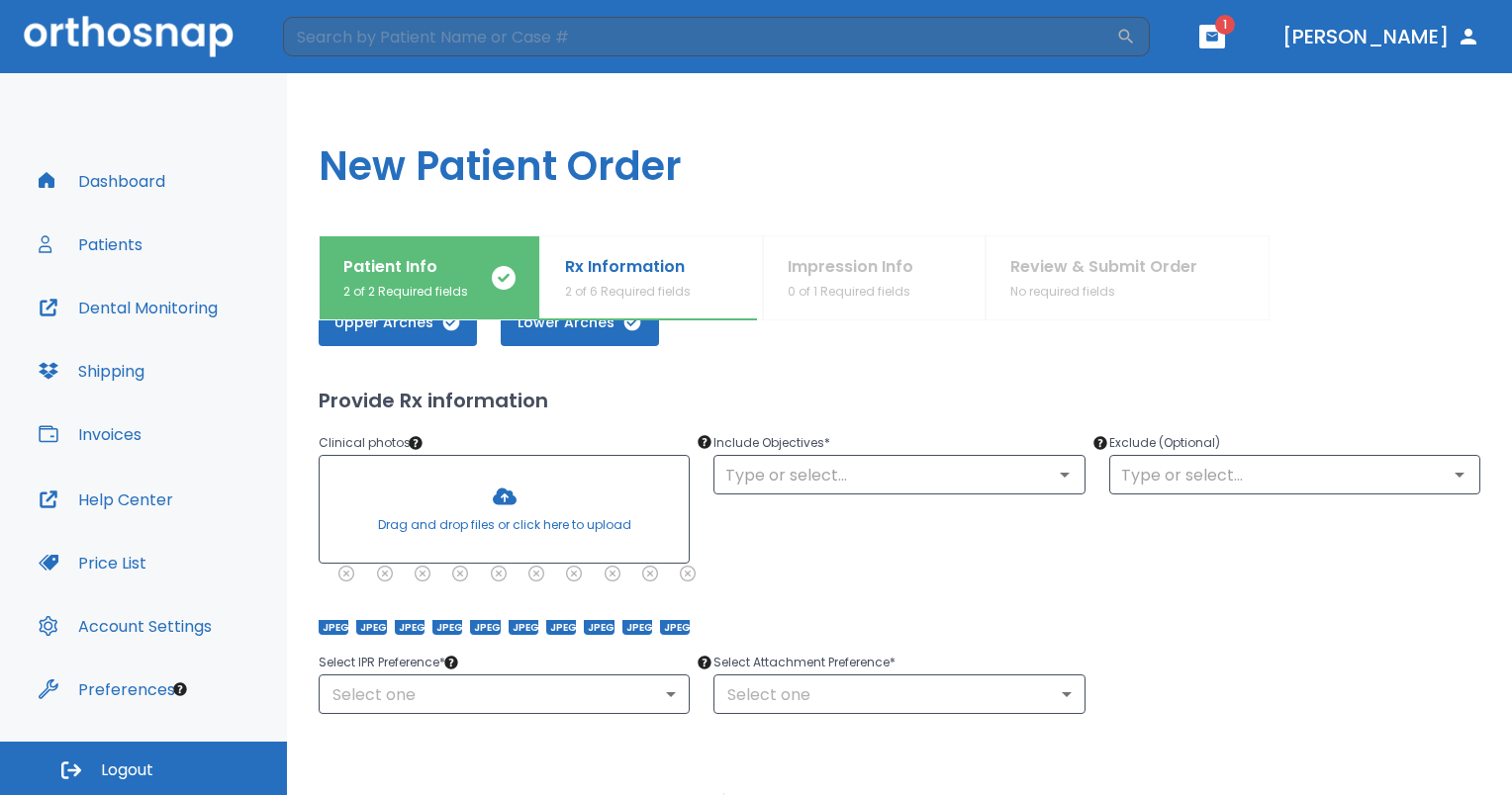
click at [859, 441] on p "Include Objectives *" at bounding box center [898, 443] width 371 height 24
click at [861, 475] on input "text" at bounding box center [898, 475] width 359 height 28
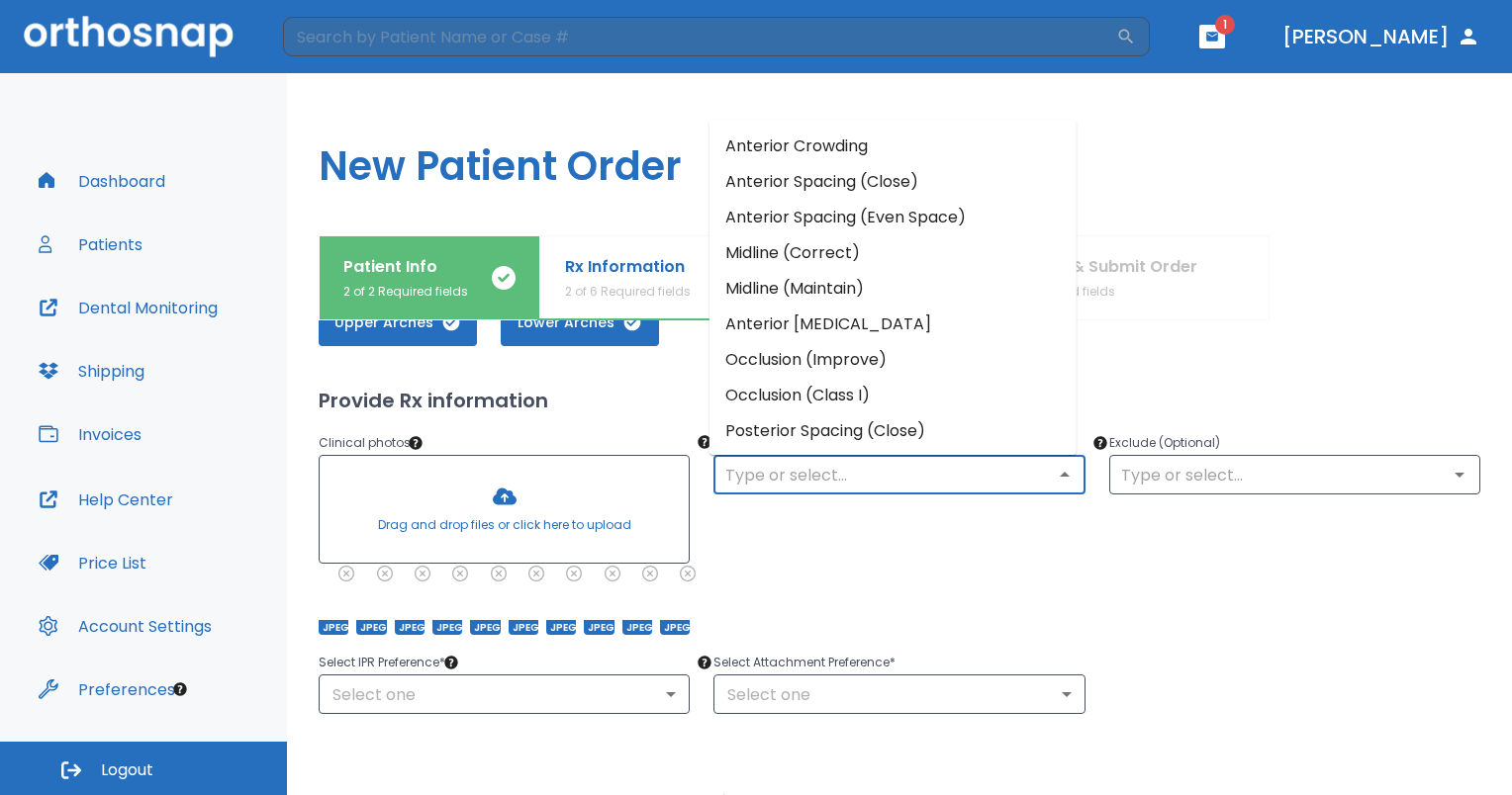
drag, startPoint x: 849, startPoint y: 296, endPoint x: 843, endPoint y: 245, distance: 51.4
click at [843, 245] on ul "Anterior Crowding Anterior Spacing (Close) Anterior Spacing (Even Space) Midlin…" at bounding box center [892, 287] width 367 height 334
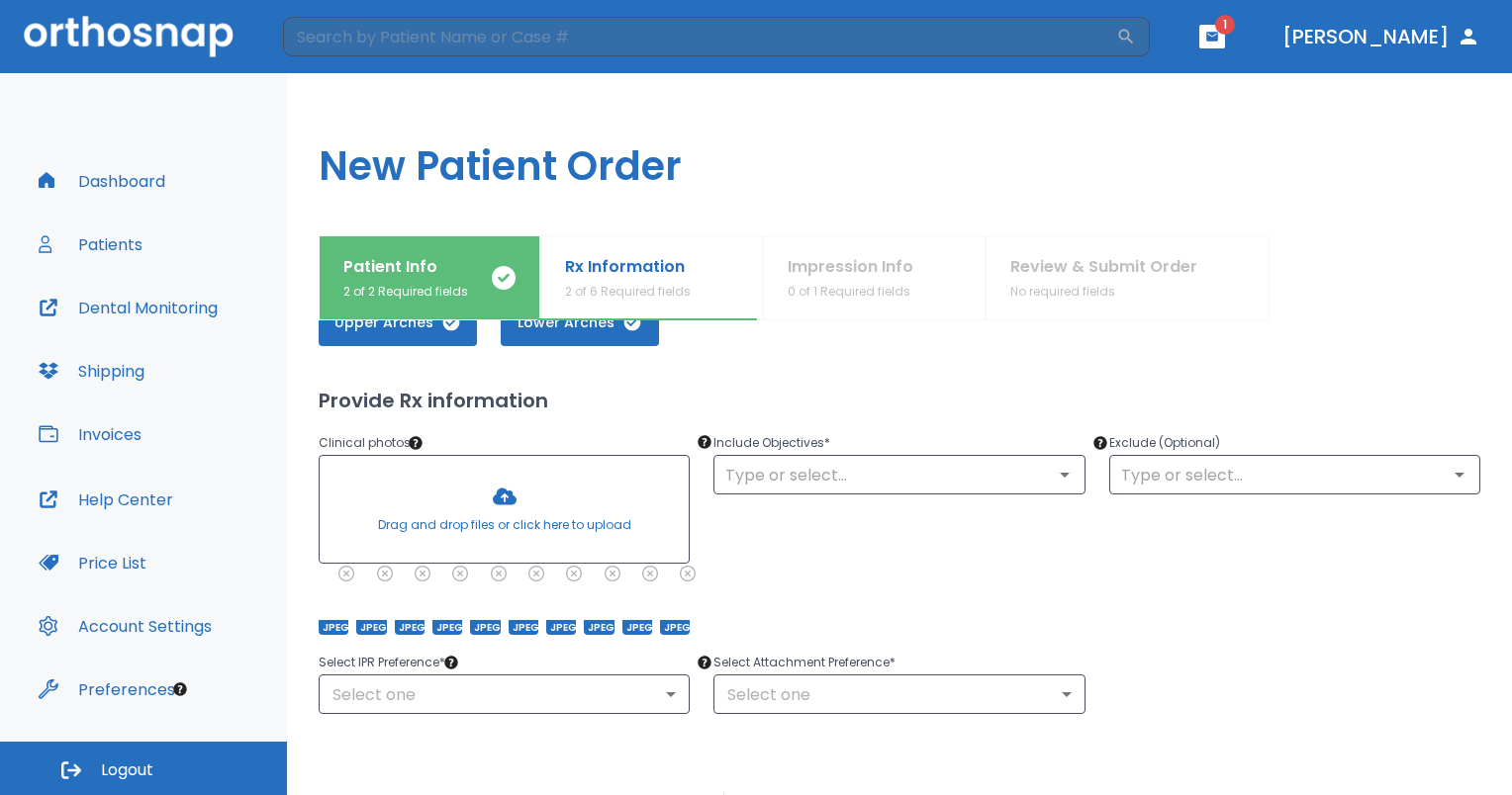
drag, startPoint x: 1293, startPoint y: 380, endPoint x: 888, endPoint y: 624, distance: 472.8
drag, startPoint x: 888, startPoint y: 624, endPoint x: 795, endPoint y: 484, distance: 168.1
click at [795, 484] on input "text" at bounding box center [898, 475] width 359 height 28
click at [872, 514] on div "Include Objectives * ​" at bounding box center [886, 520] width 395 height 227
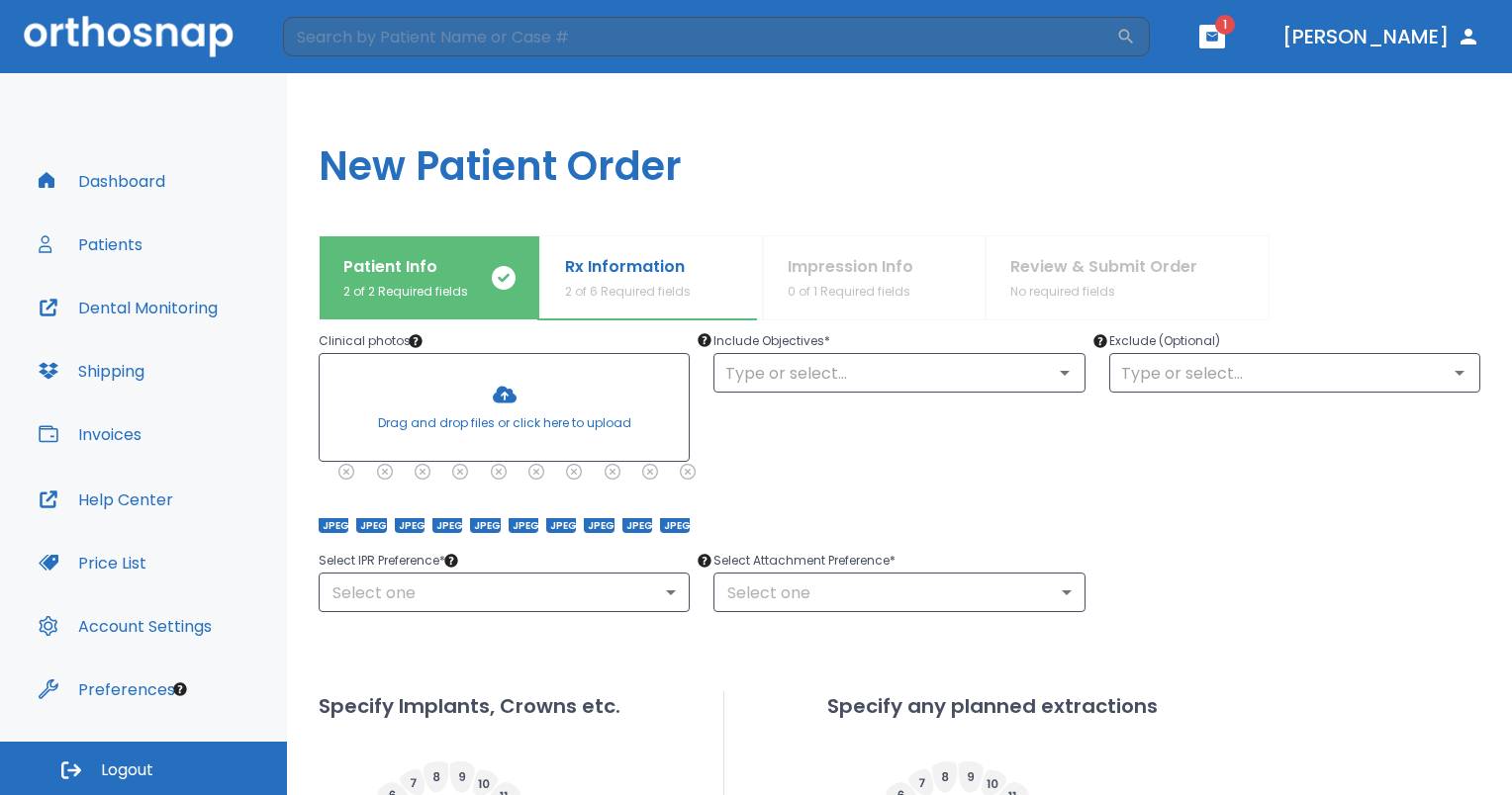
scroll to position [216, 0]
click at [559, 618] on div "Upper Arches Lower Arches Provide Rx information Clinical photos * Drag and dro…" at bounding box center [898, 660] width 1161 height 973
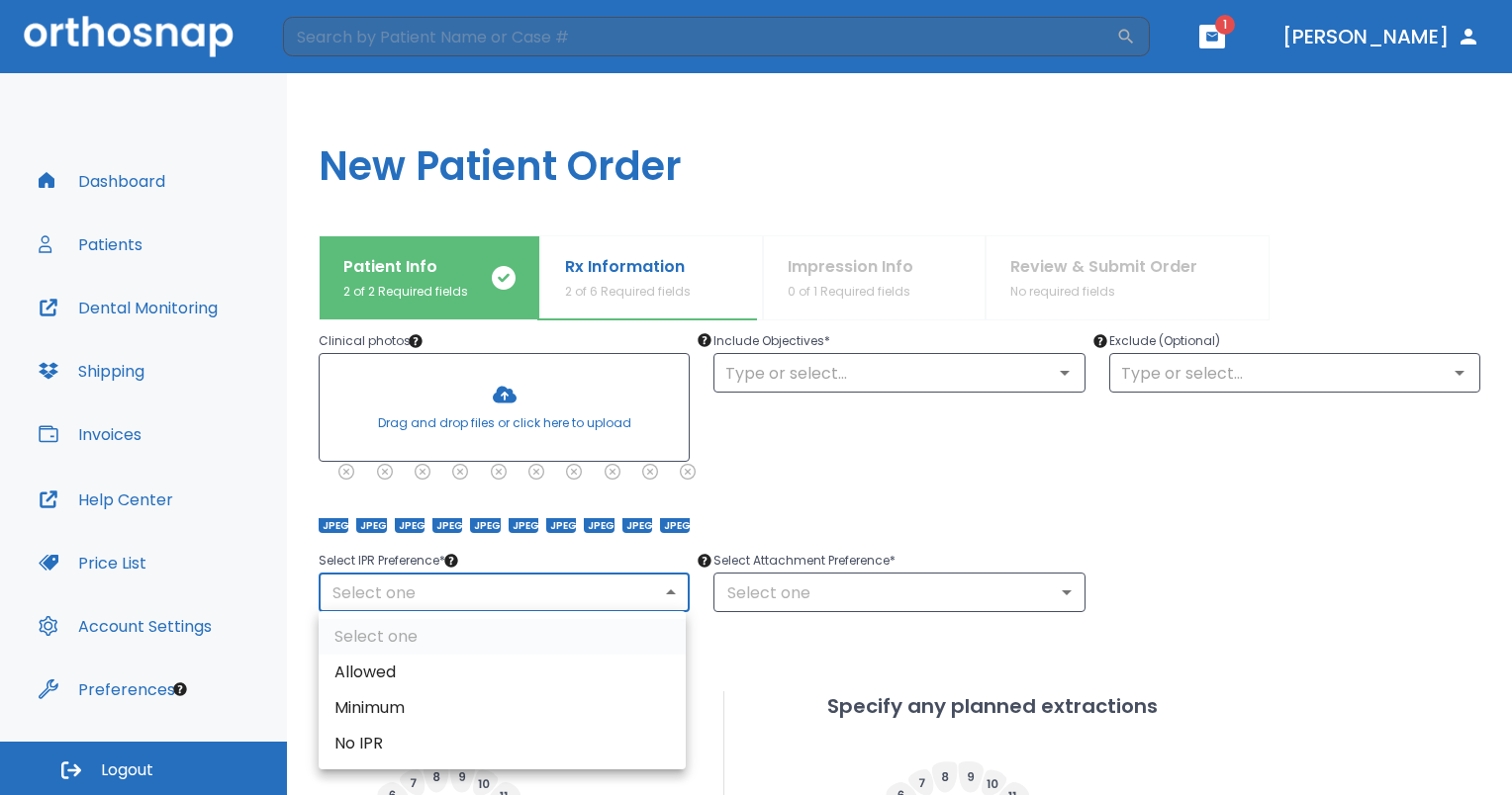
click at [566, 599] on body "​ 1 [PERSON_NAME] Dashboard Patients Dental Monitoring Shipping Invoices Help C…" at bounding box center [756, 398] width 1512 height 795
click at [804, 483] on div at bounding box center [756, 398] width 1512 height 795
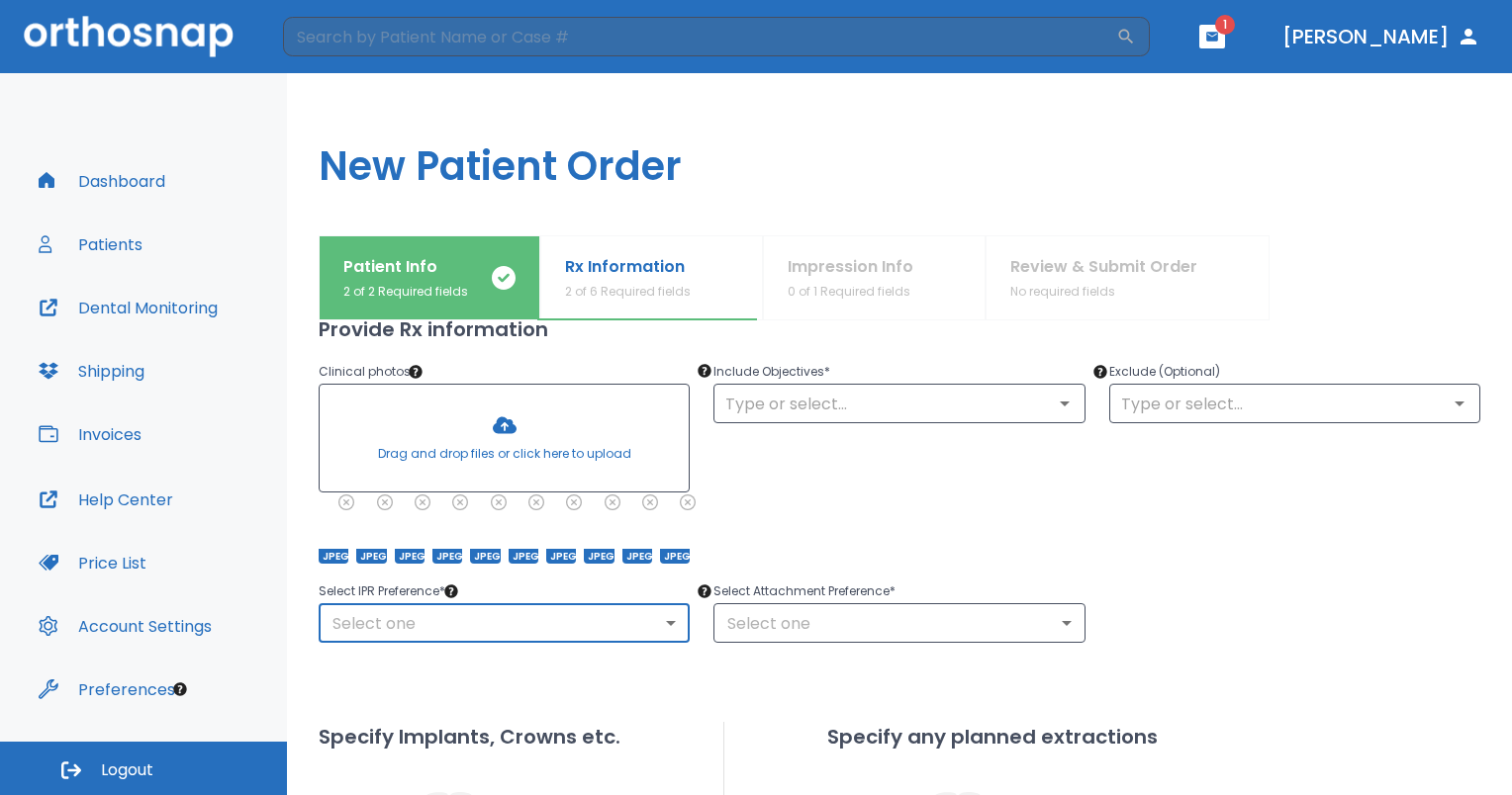
scroll to position [179, 0]
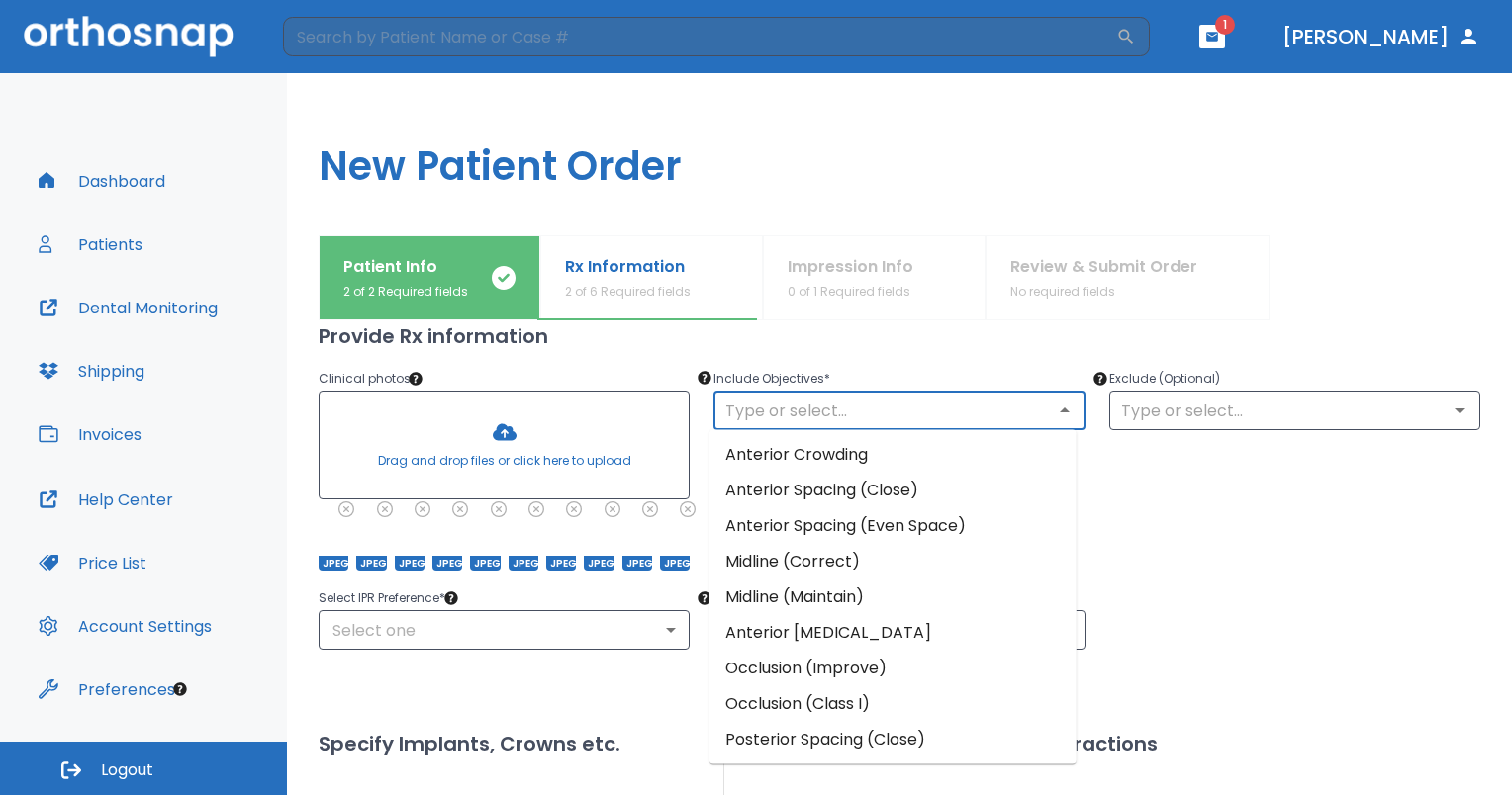
click at [842, 410] on input "text" at bounding box center [898, 410] width 359 height 28
click at [888, 360] on div "Include Objectives * ​" at bounding box center [886, 456] width 395 height 227
